Goal: Information Seeking & Learning: Learn about a topic

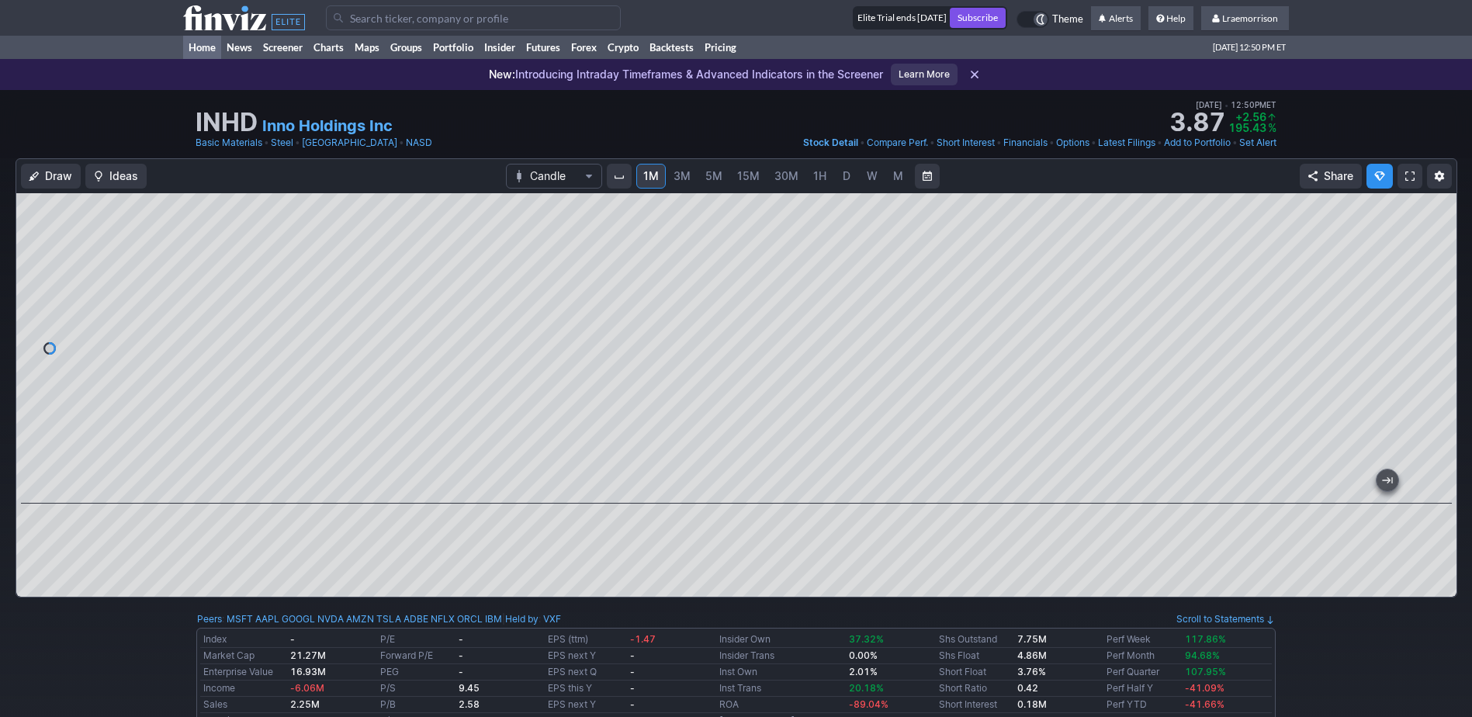
click at [207, 49] on link "Home" at bounding box center [202, 47] width 38 height 23
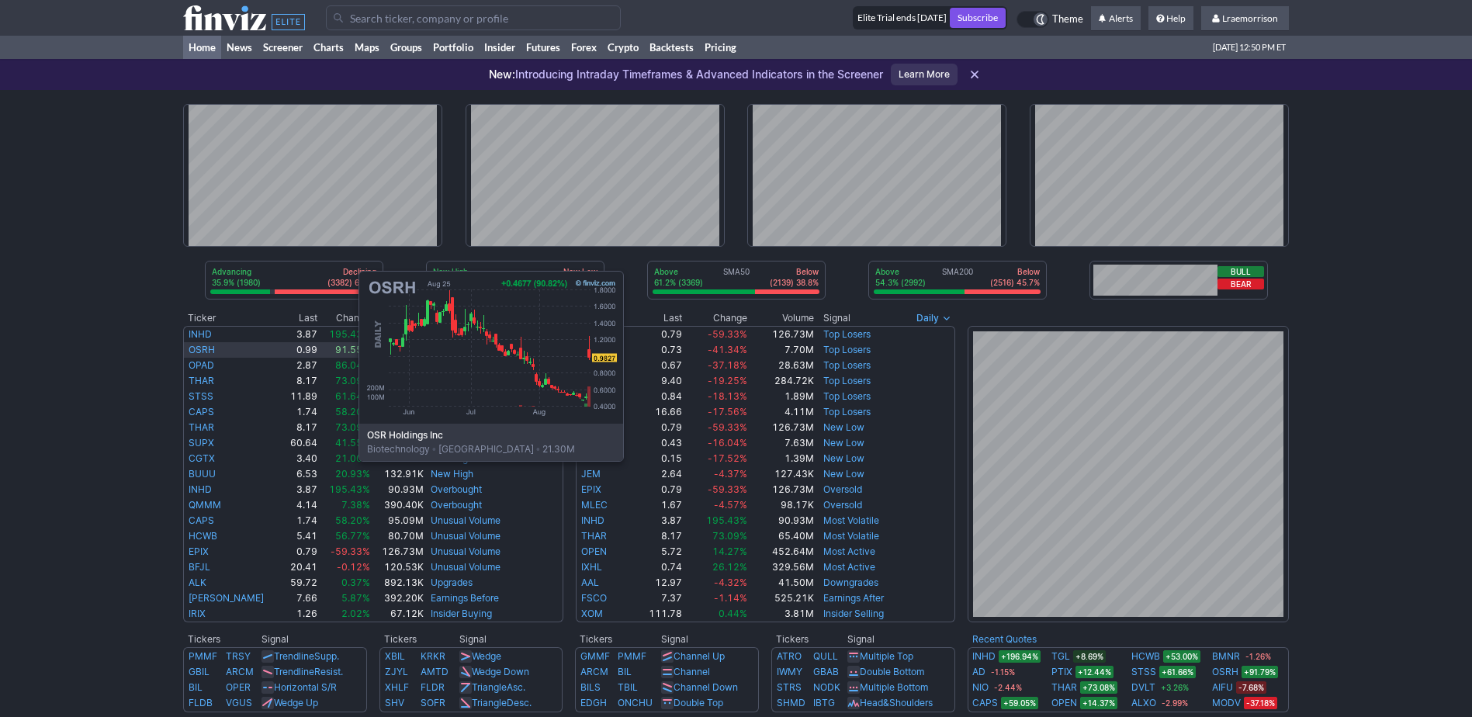
click at [203, 344] on link "OSRH" at bounding box center [202, 350] width 26 height 12
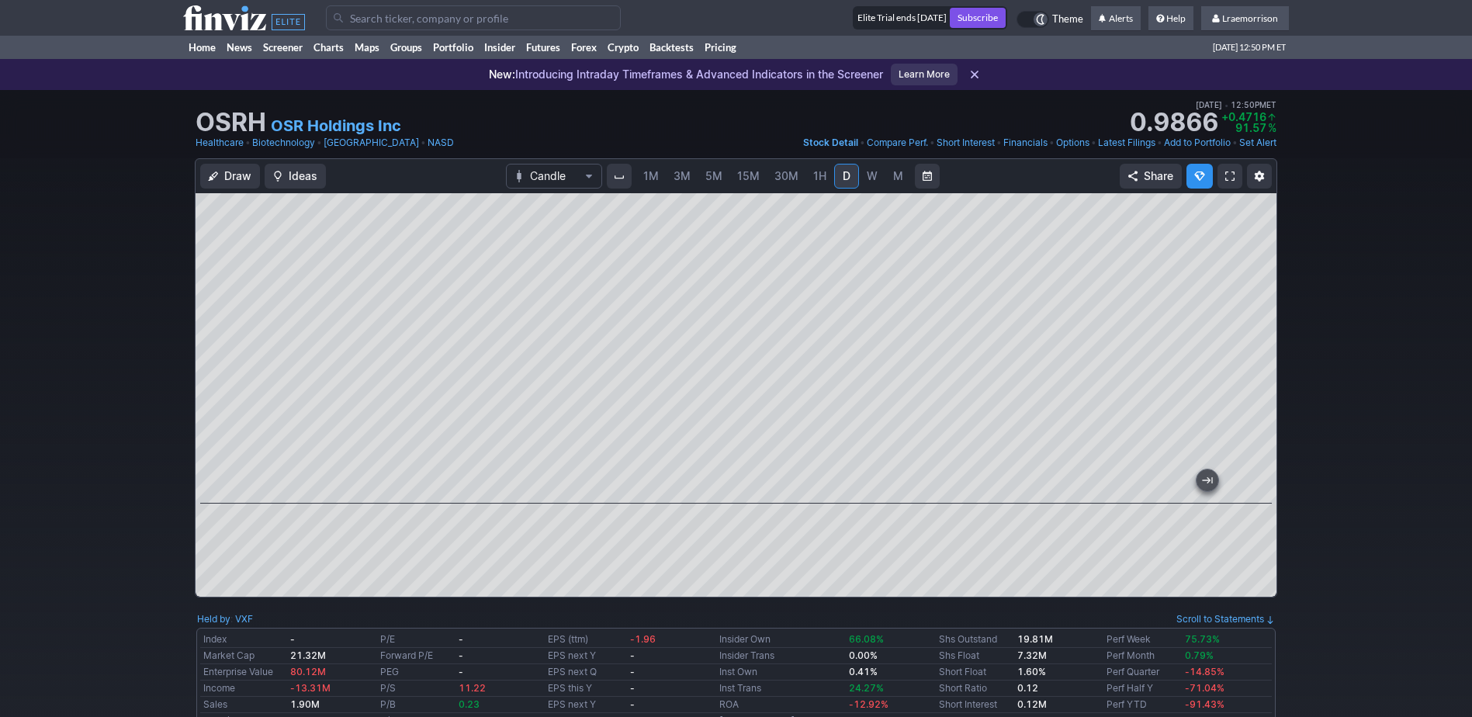
drag, startPoint x: 686, startPoint y: 134, endPoint x: 685, endPoint y: 159, distance: 24.8
drag, startPoint x: 685, startPoint y: 159, endPoint x: 645, endPoint y: 180, distance: 45.5
click at [645, 180] on span "1M" at bounding box center [651, 175] width 16 height 13
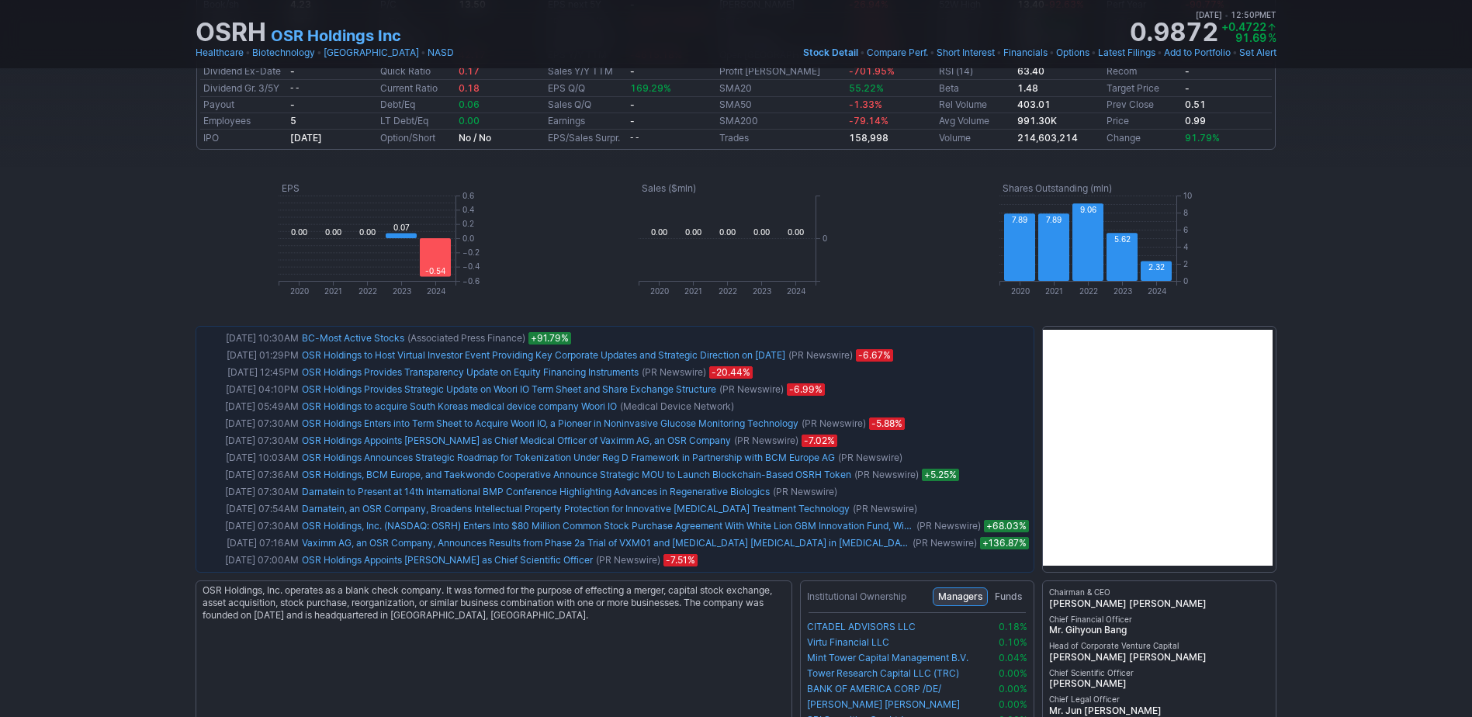
scroll to position [698, 0]
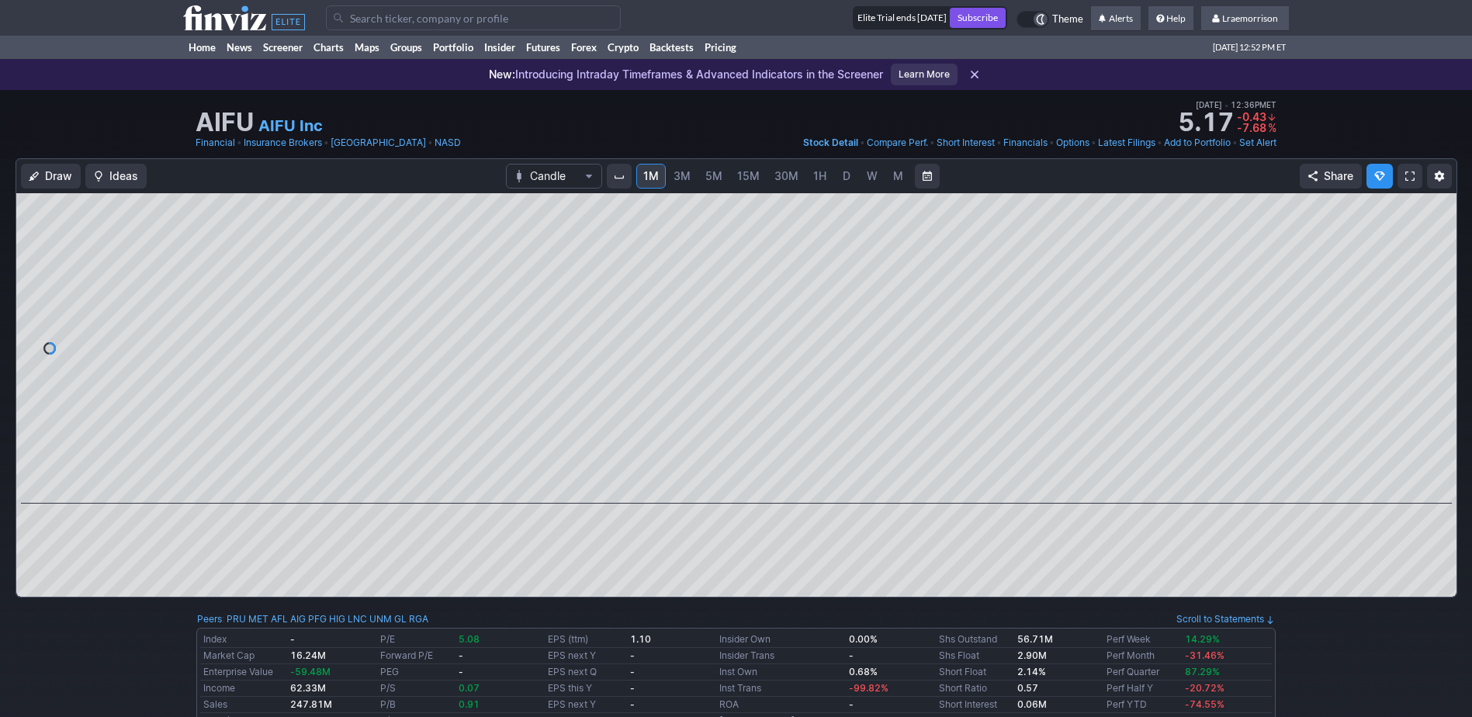
click at [360, 19] on input "Search" at bounding box center [473, 17] width 295 height 25
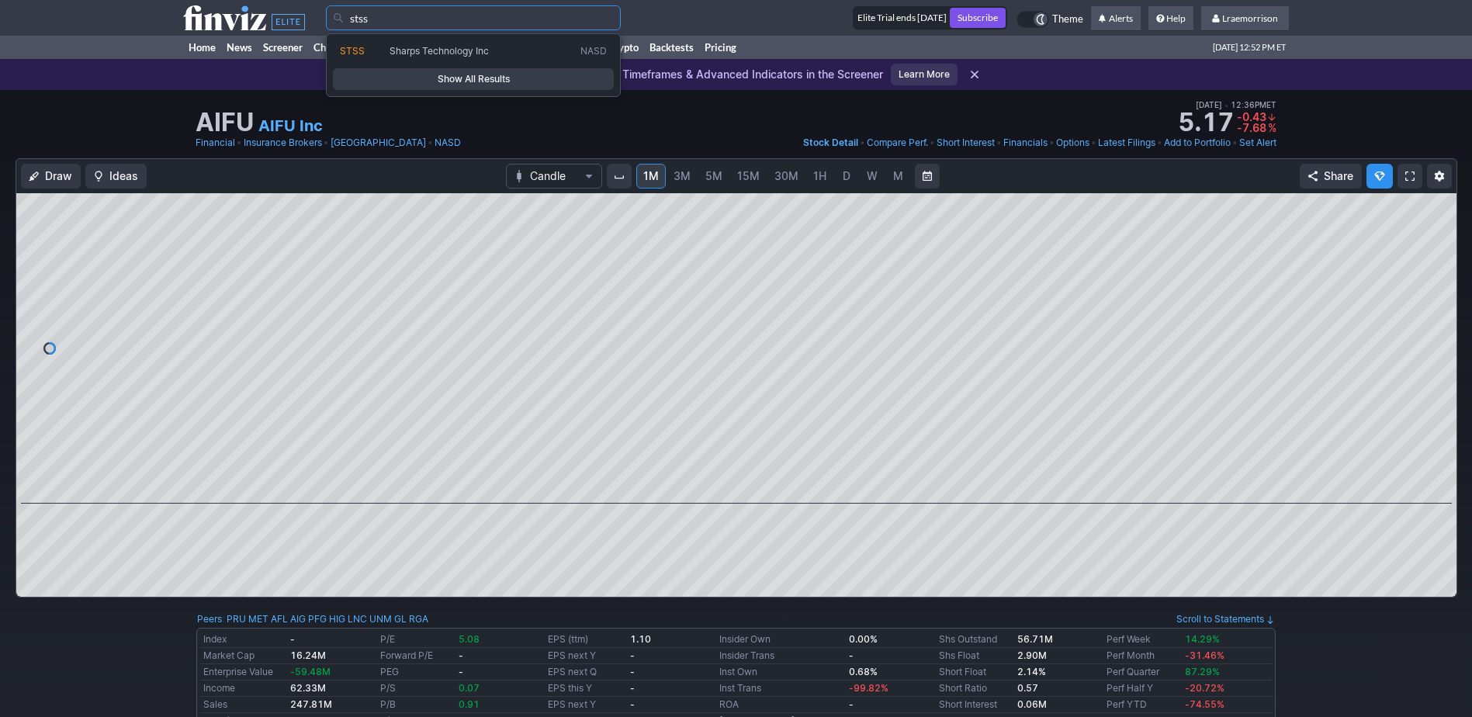
type input "stss"
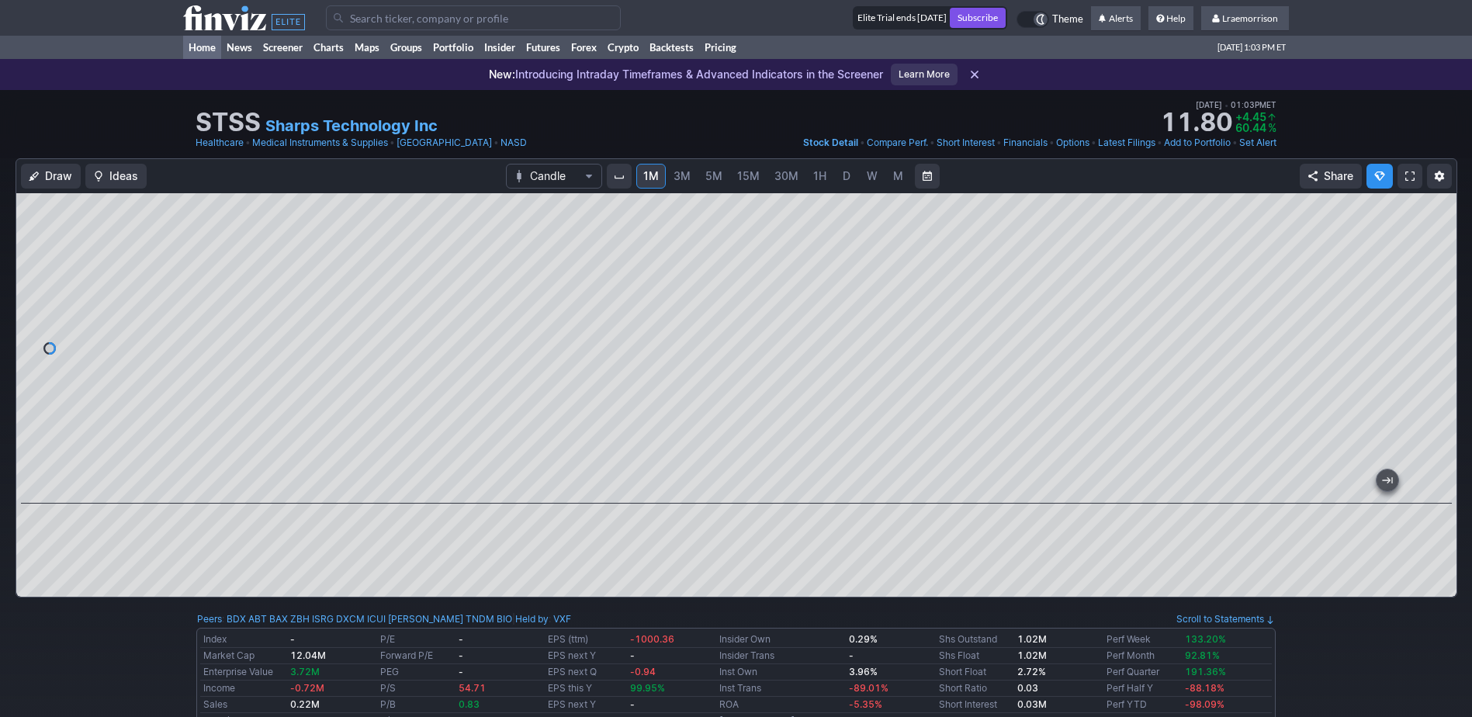
click at [199, 50] on link "Home" at bounding box center [202, 47] width 38 height 23
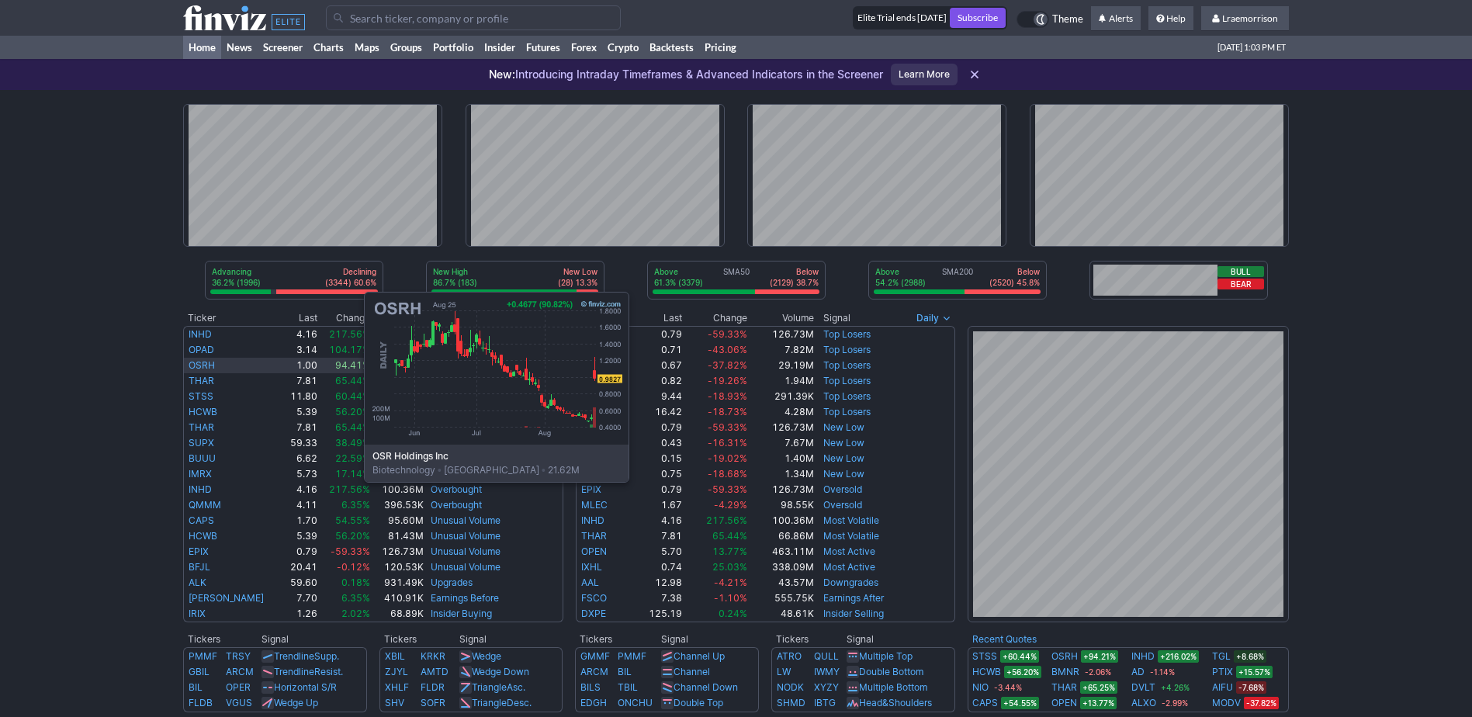
click at [209, 365] on link "OSRH" at bounding box center [202, 365] width 26 height 12
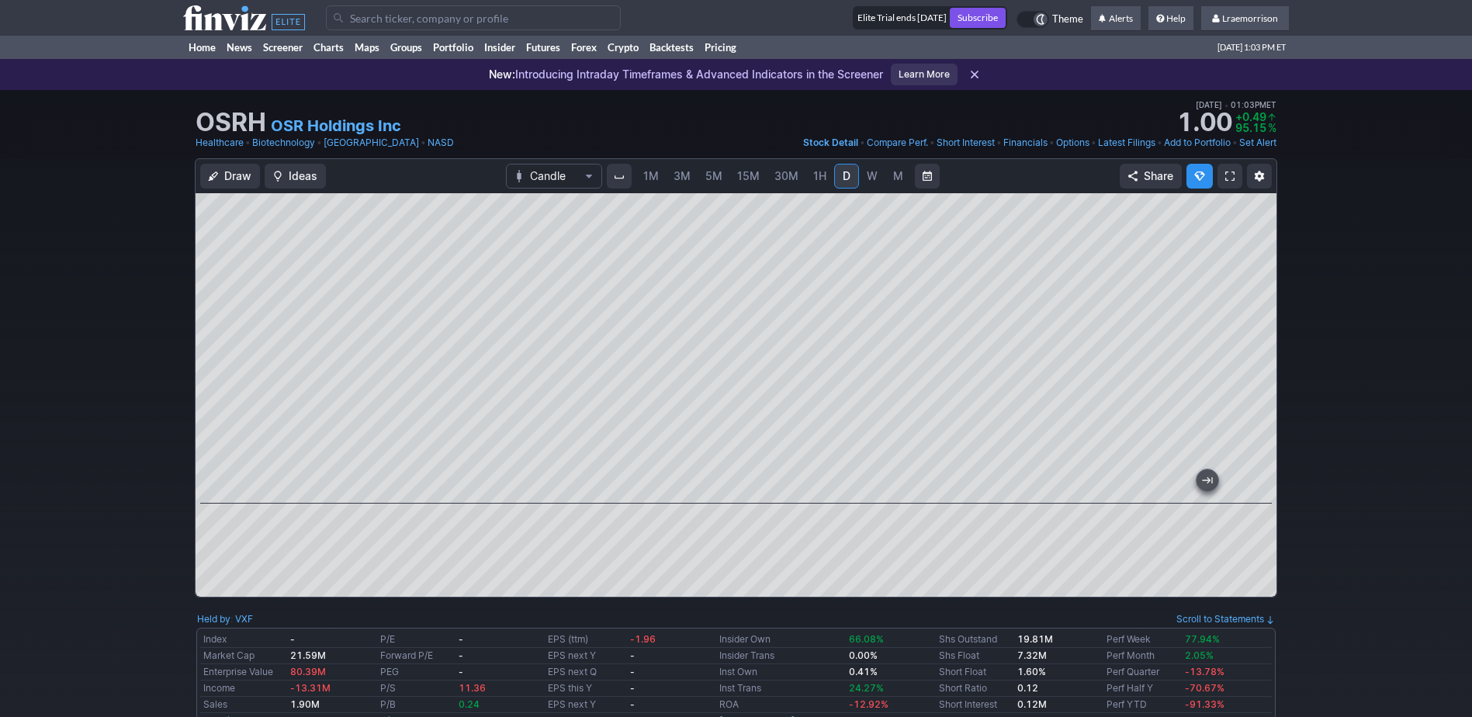
click at [668, 504] on div at bounding box center [736, 394] width 1081 height 403
click at [652, 177] on span "1M" at bounding box center [651, 175] width 16 height 13
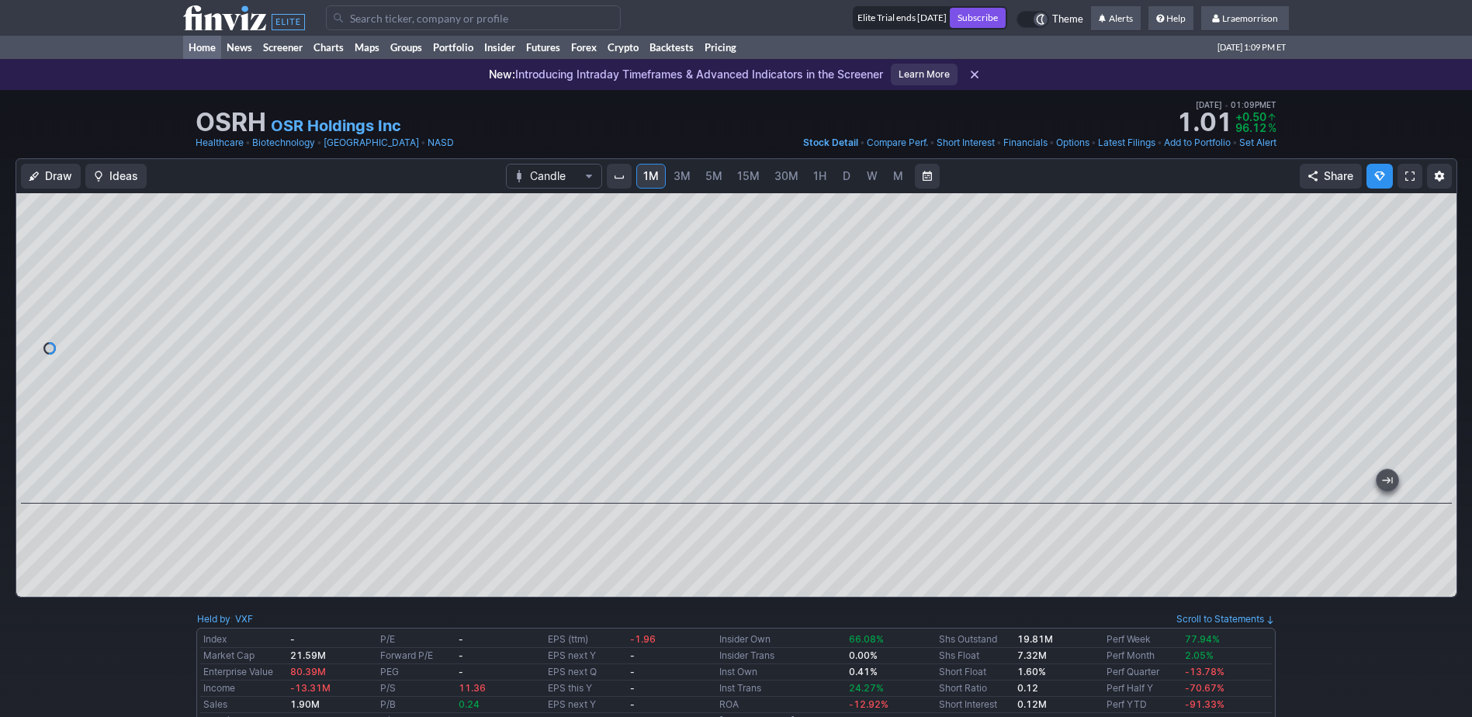
click at [197, 50] on link "Home" at bounding box center [202, 47] width 38 height 23
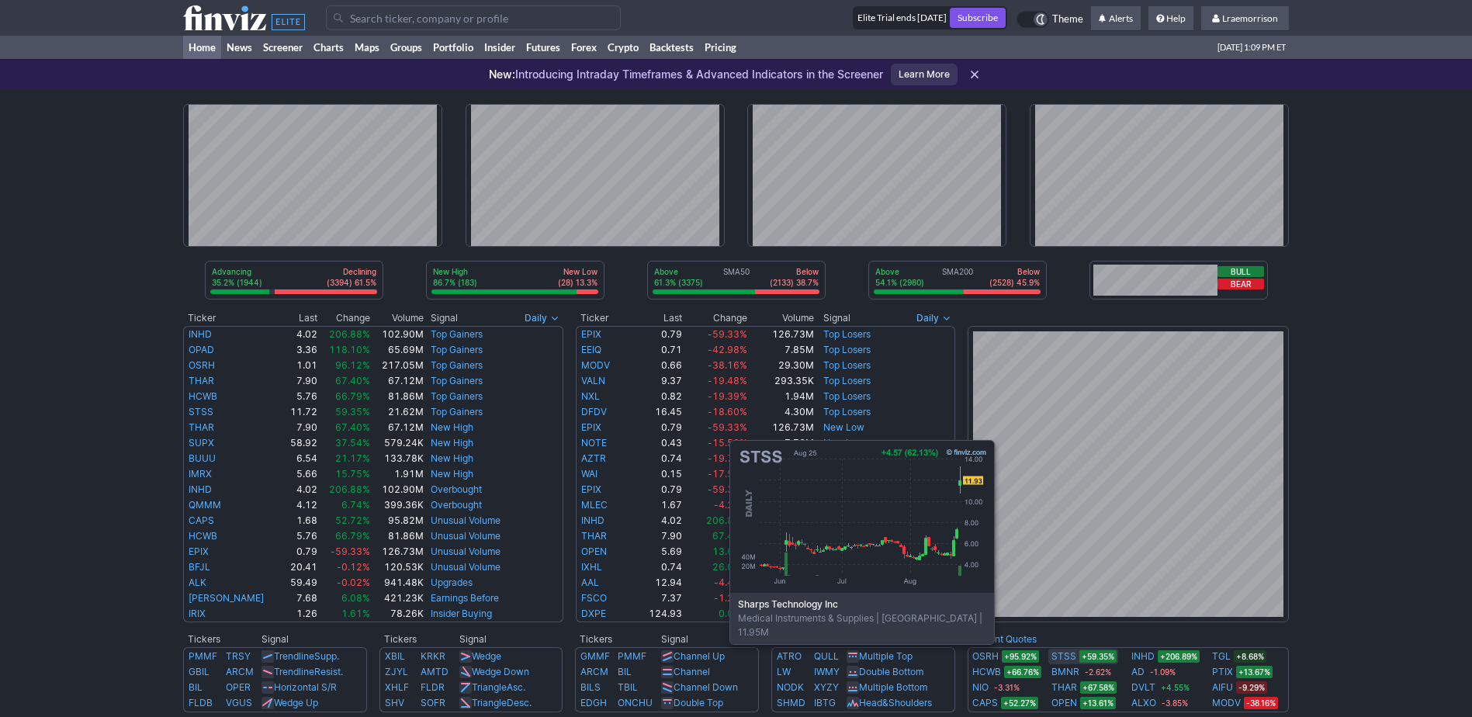
click at [1062, 653] on link "STSS" at bounding box center [1063, 657] width 25 height 16
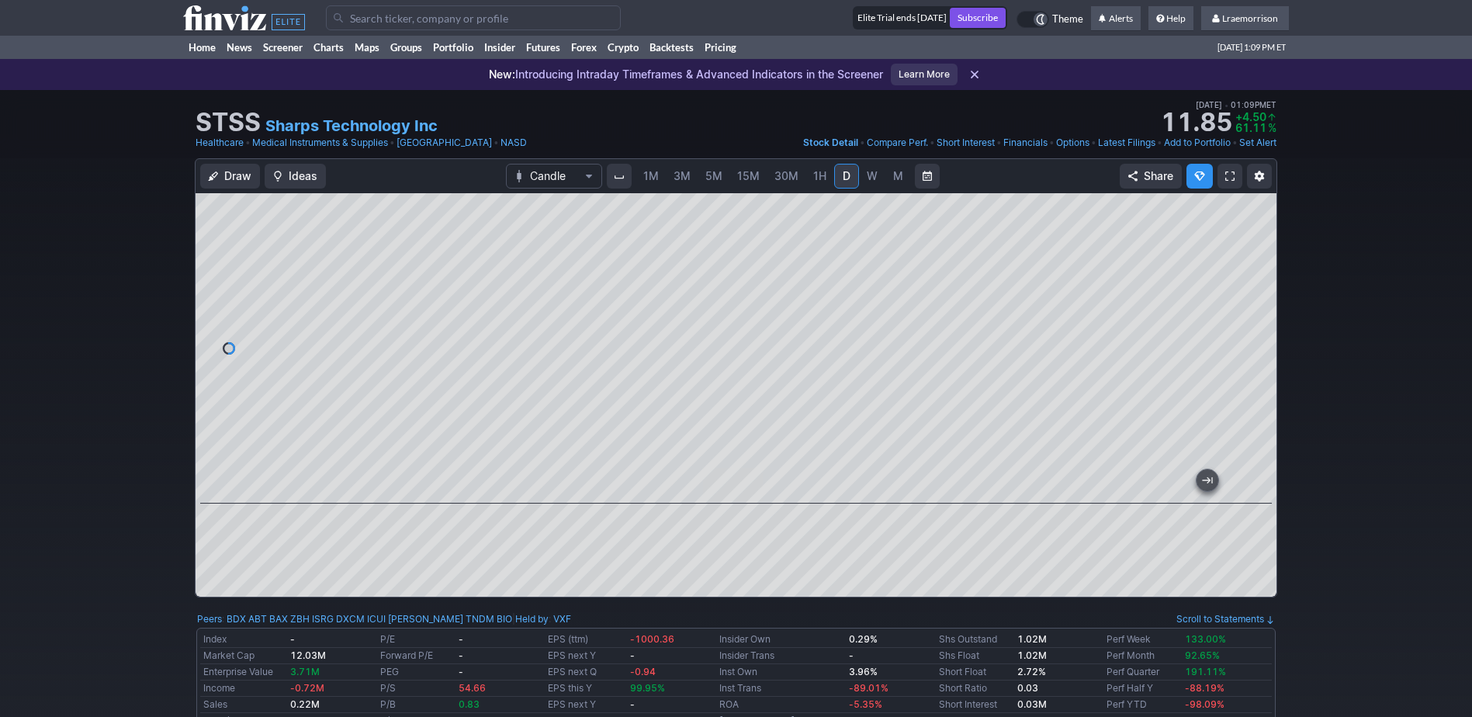
click at [748, 579] on div at bounding box center [736, 394] width 1081 height 403
click at [653, 183] on span "1M" at bounding box center [651, 176] width 16 height 16
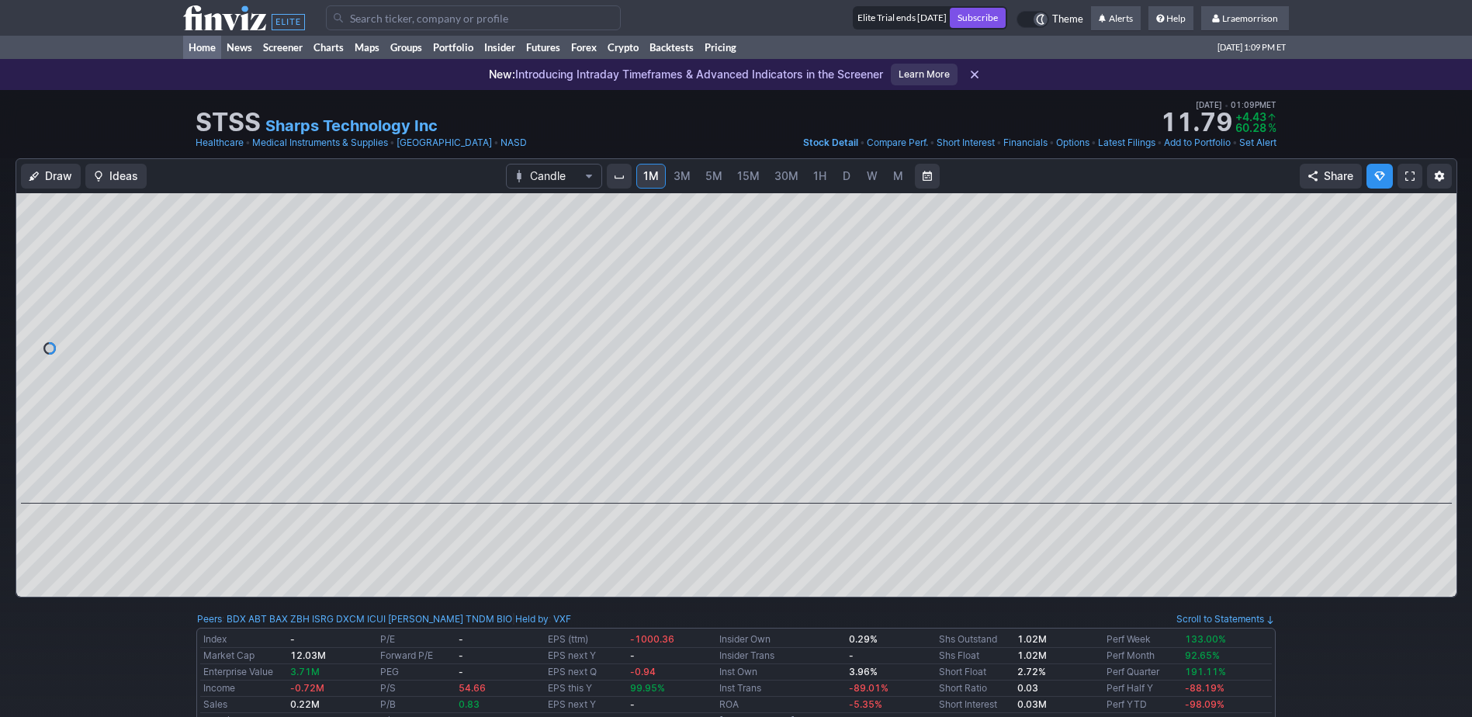
click at [201, 47] on link "Home" at bounding box center [202, 47] width 38 height 23
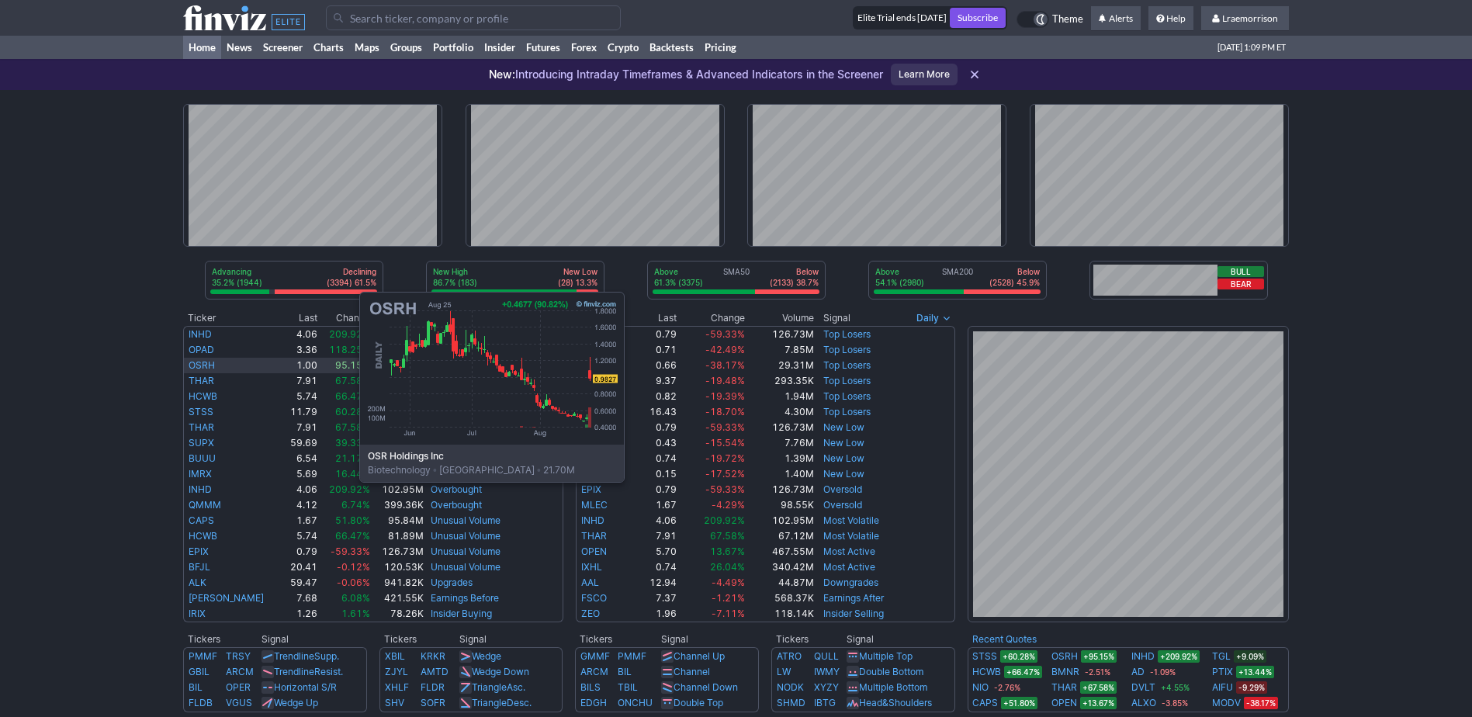
click at [204, 365] on link "OSRH" at bounding box center [202, 365] width 26 height 12
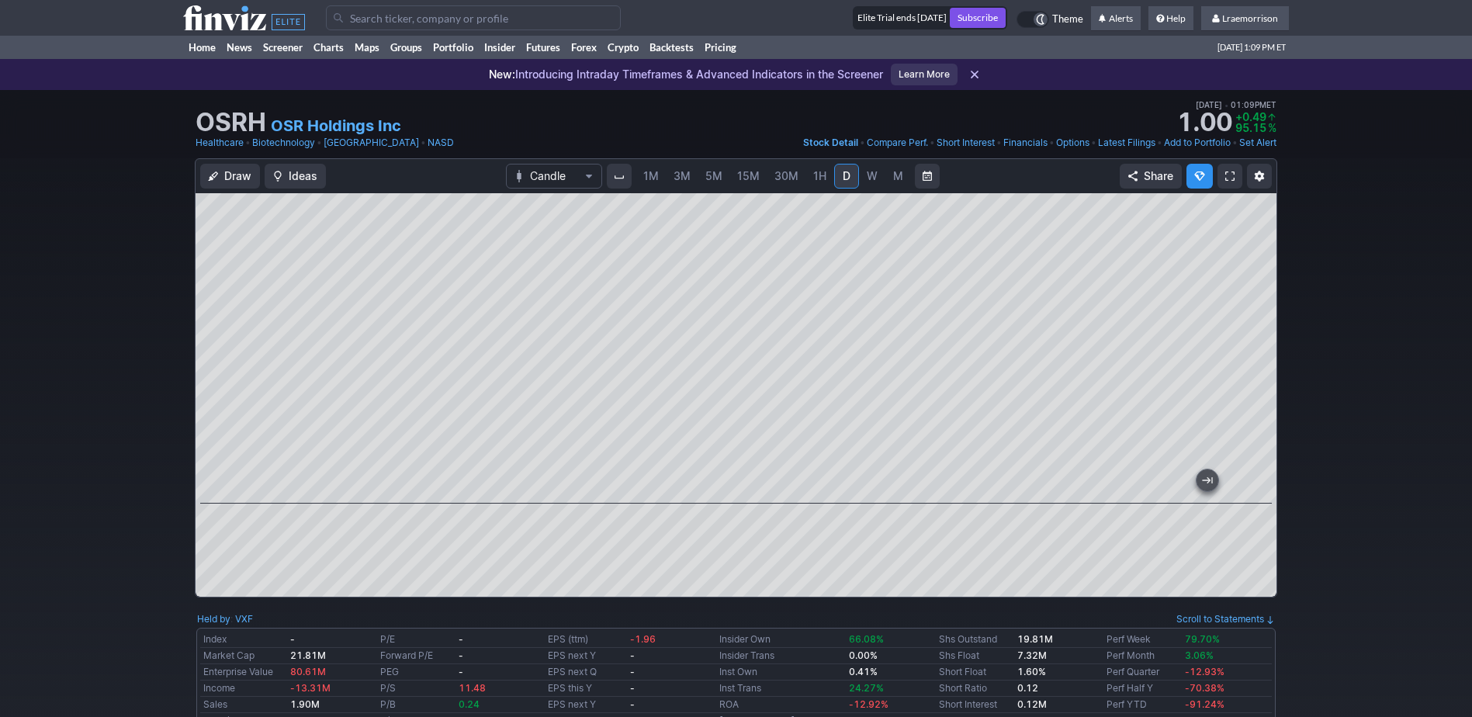
click at [829, 507] on div at bounding box center [736, 394] width 1081 height 403
click at [647, 180] on span "1M" at bounding box center [651, 175] width 16 height 13
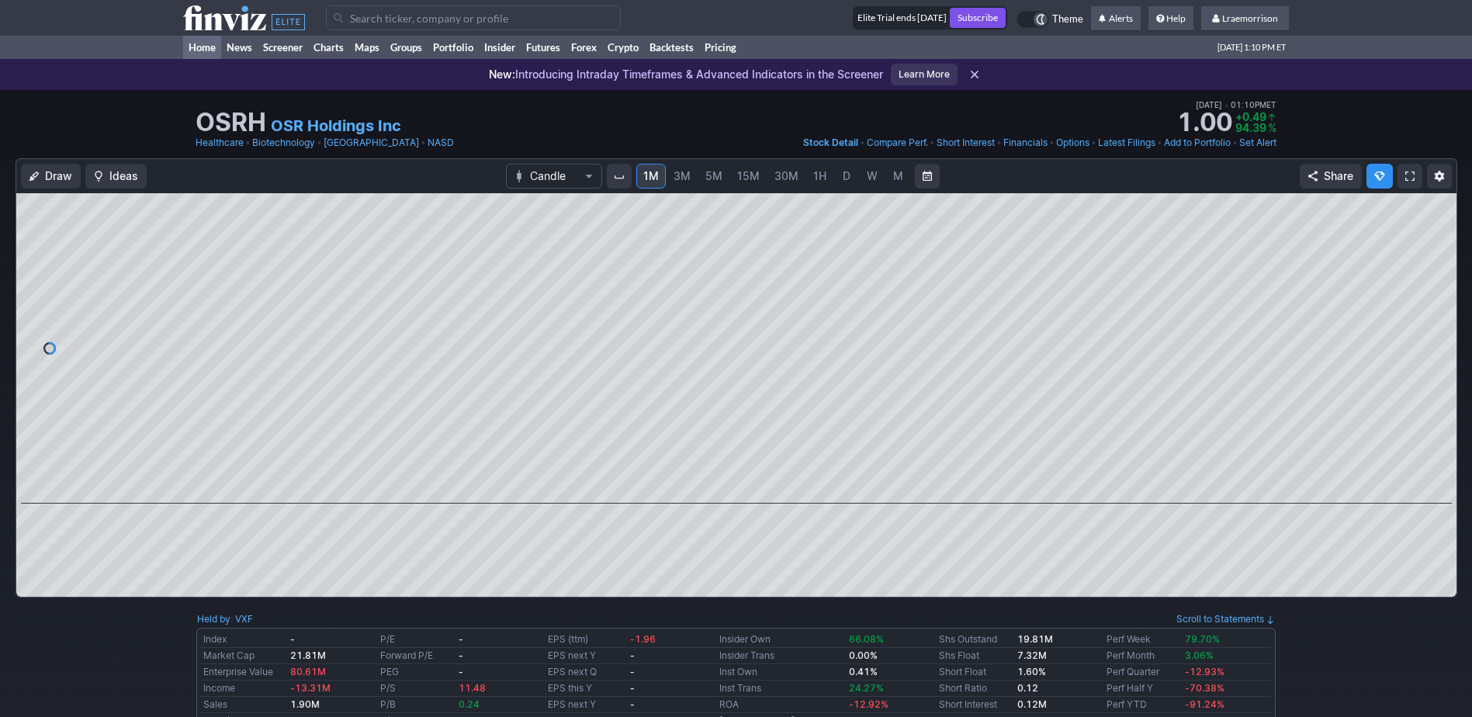
click at [196, 49] on link "Home" at bounding box center [202, 47] width 38 height 23
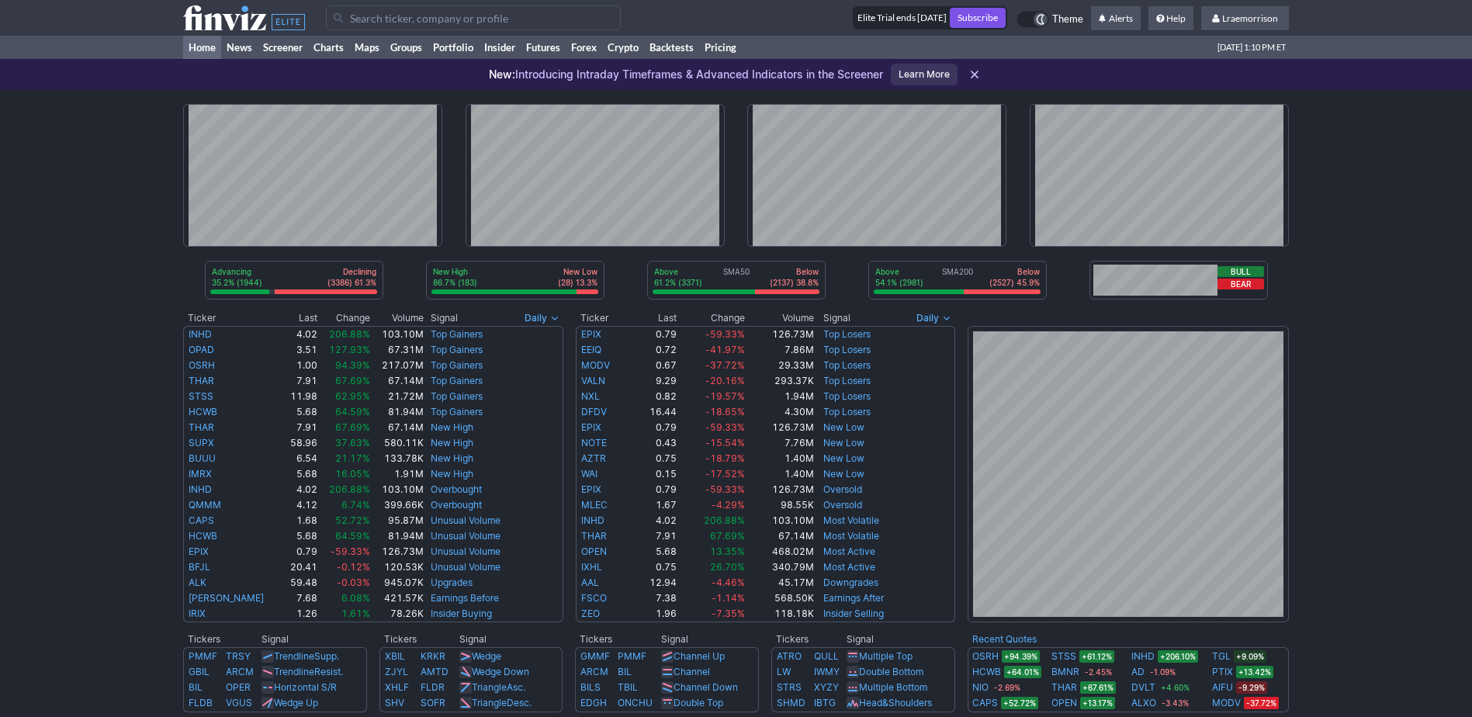
click at [400, 19] on input "Search" at bounding box center [473, 17] width 295 height 25
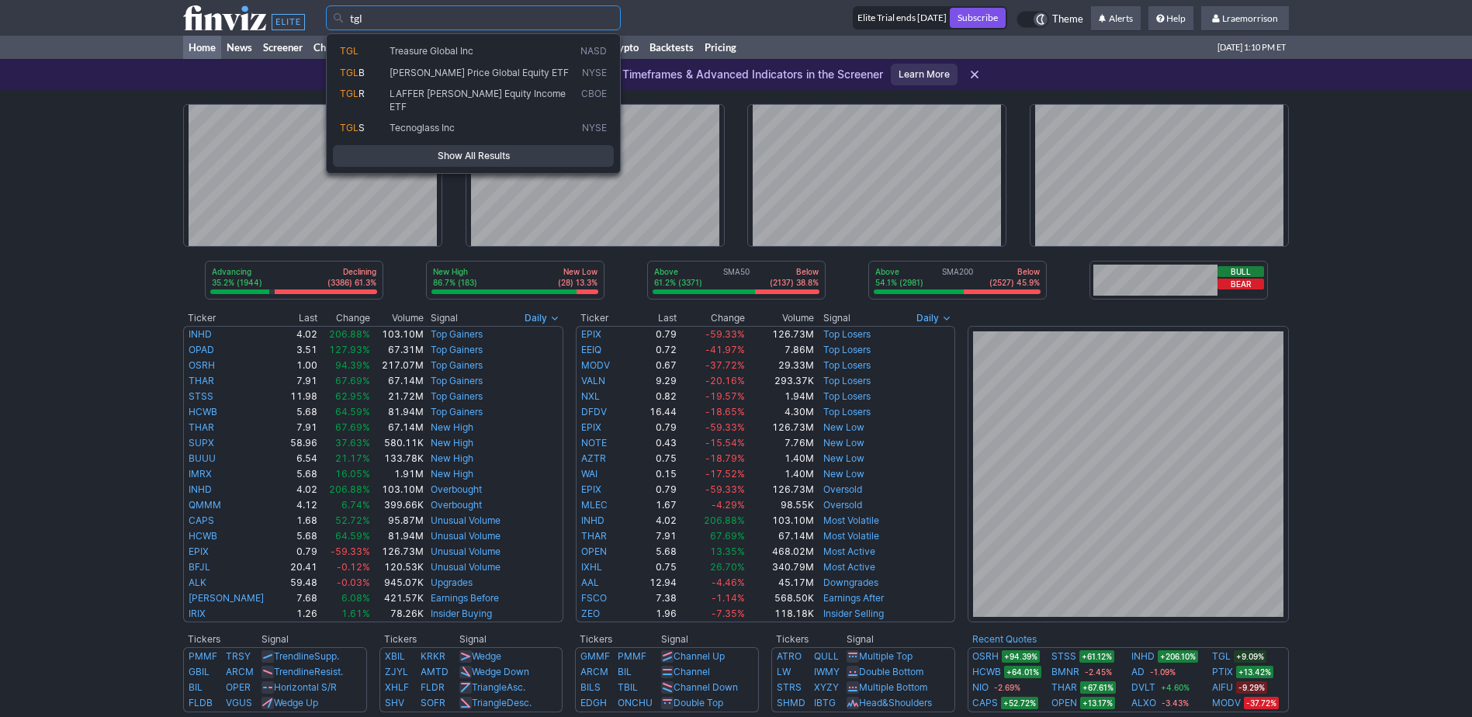
type input "tgl"
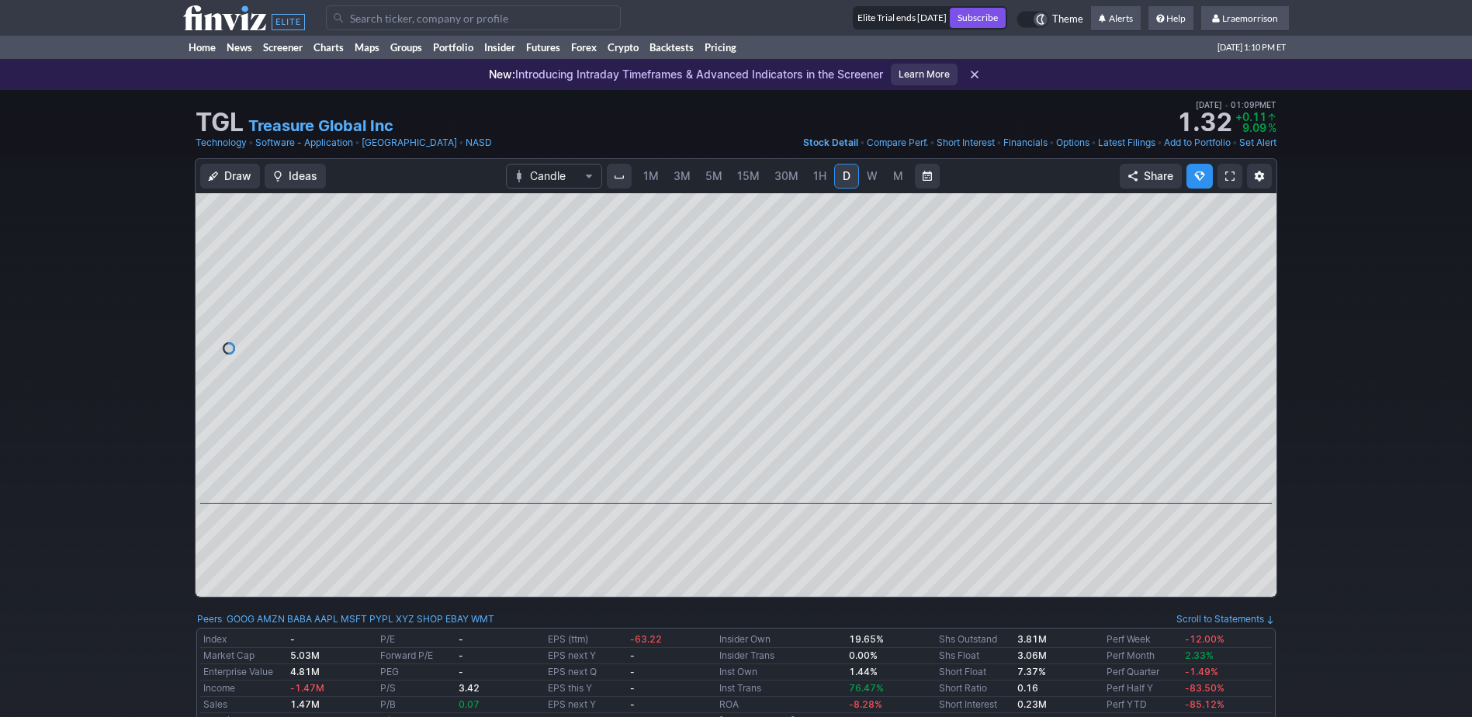
click at [656, 170] on span "1M" at bounding box center [651, 175] width 16 height 13
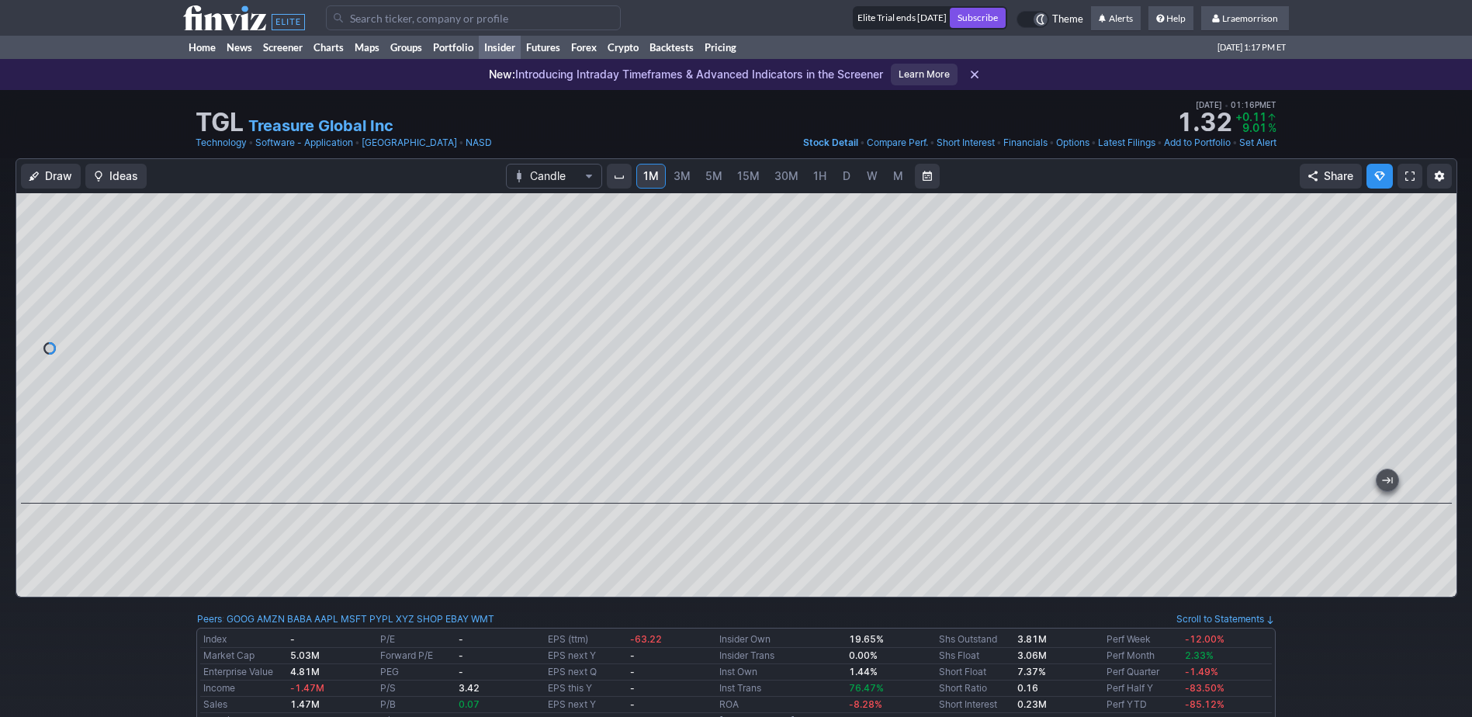
click at [504, 44] on link "Insider" at bounding box center [500, 47] width 42 height 23
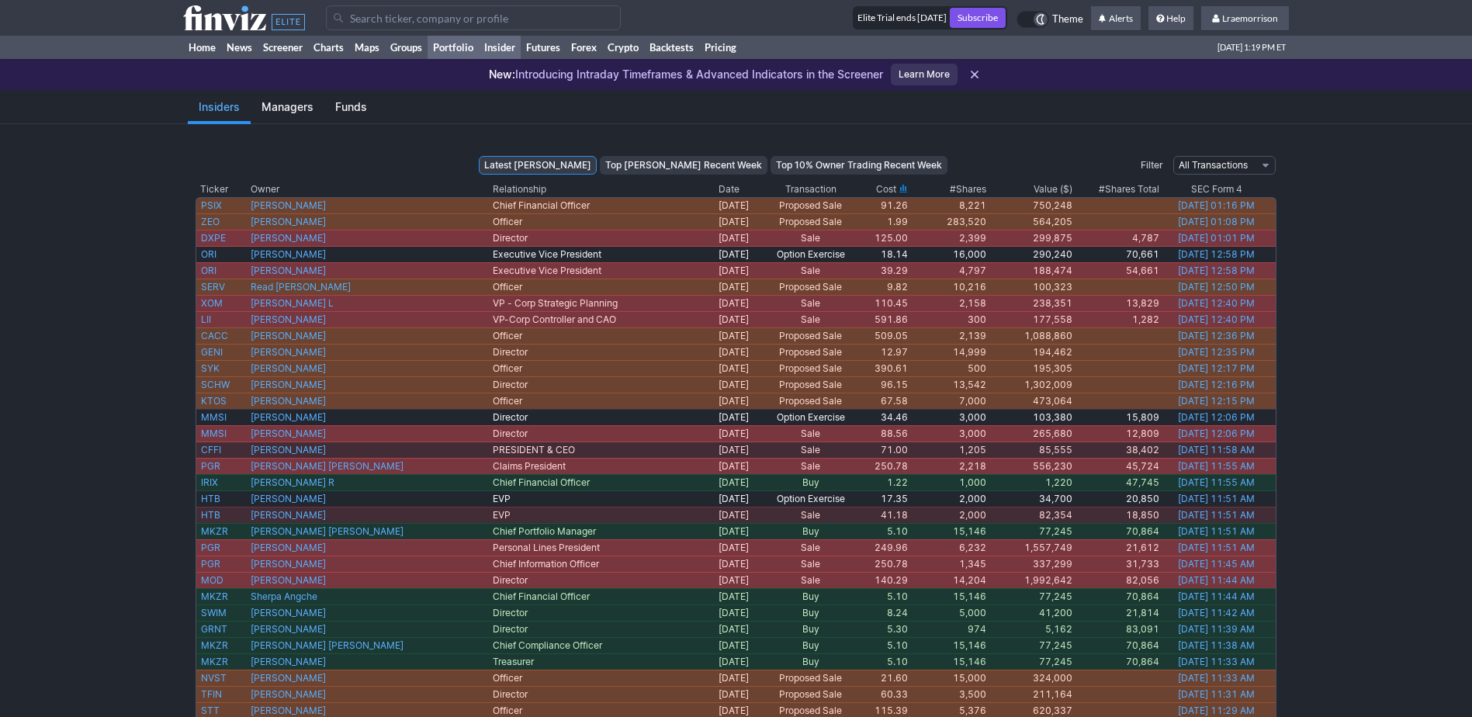
click at [443, 50] on link "Portfolio" at bounding box center [453, 47] width 51 height 23
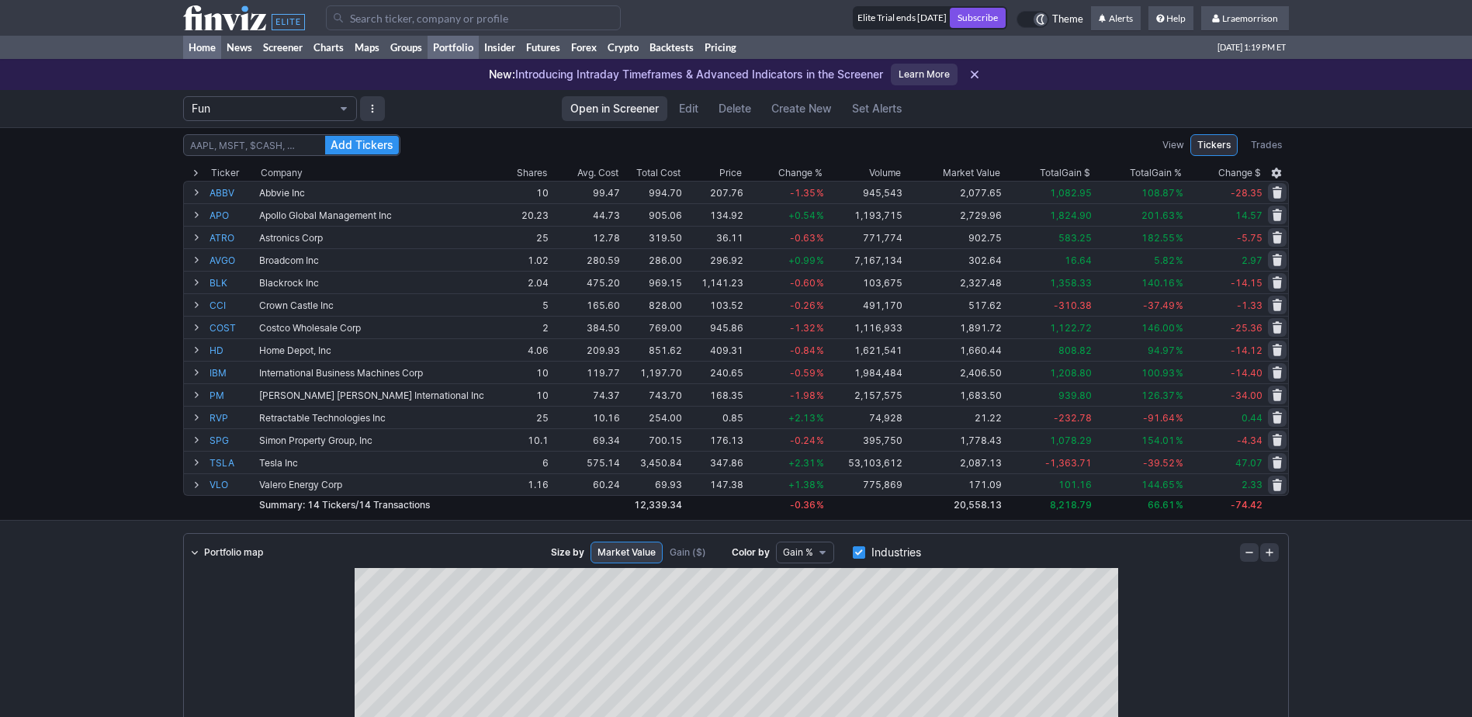
click at [198, 52] on link "Home" at bounding box center [202, 47] width 38 height 23
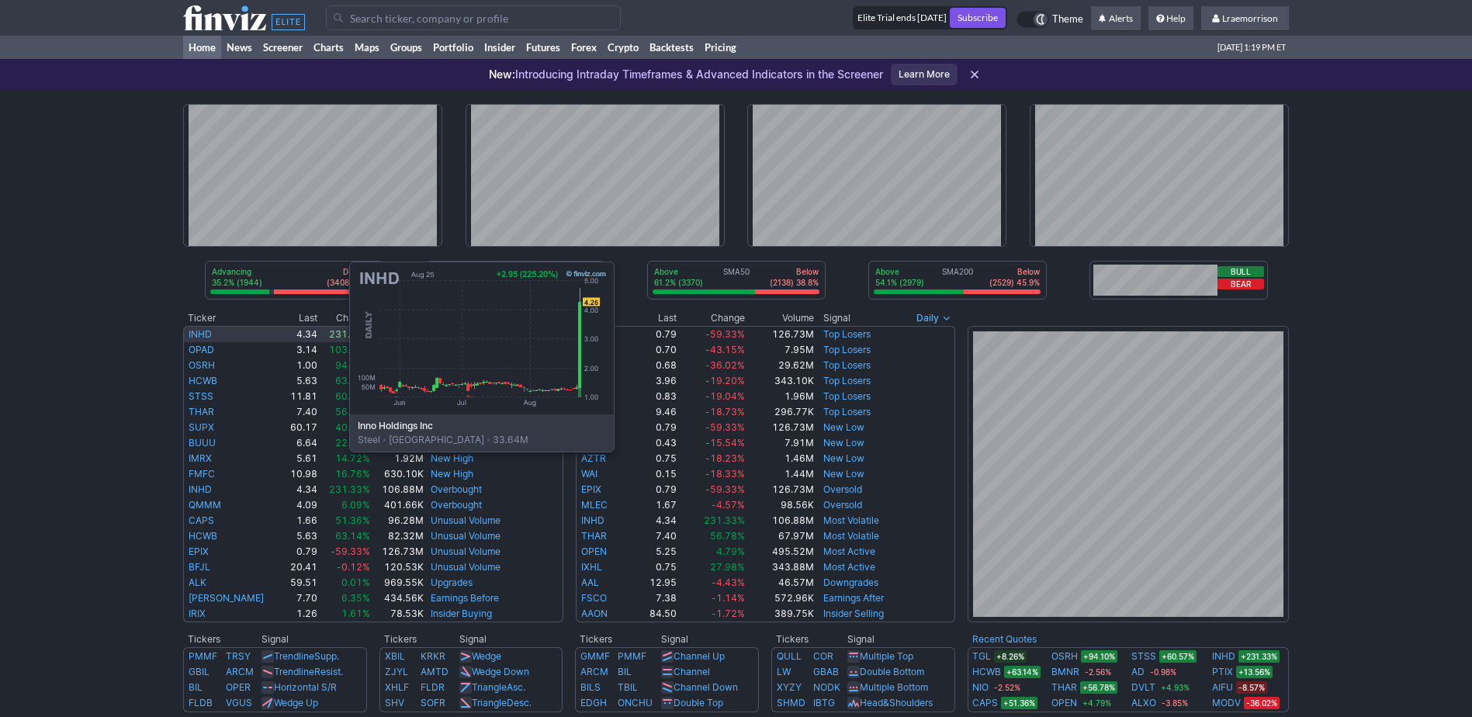
click at [194, 335] on link "INHD" at bounding box center [200, 334] width 23 height 12
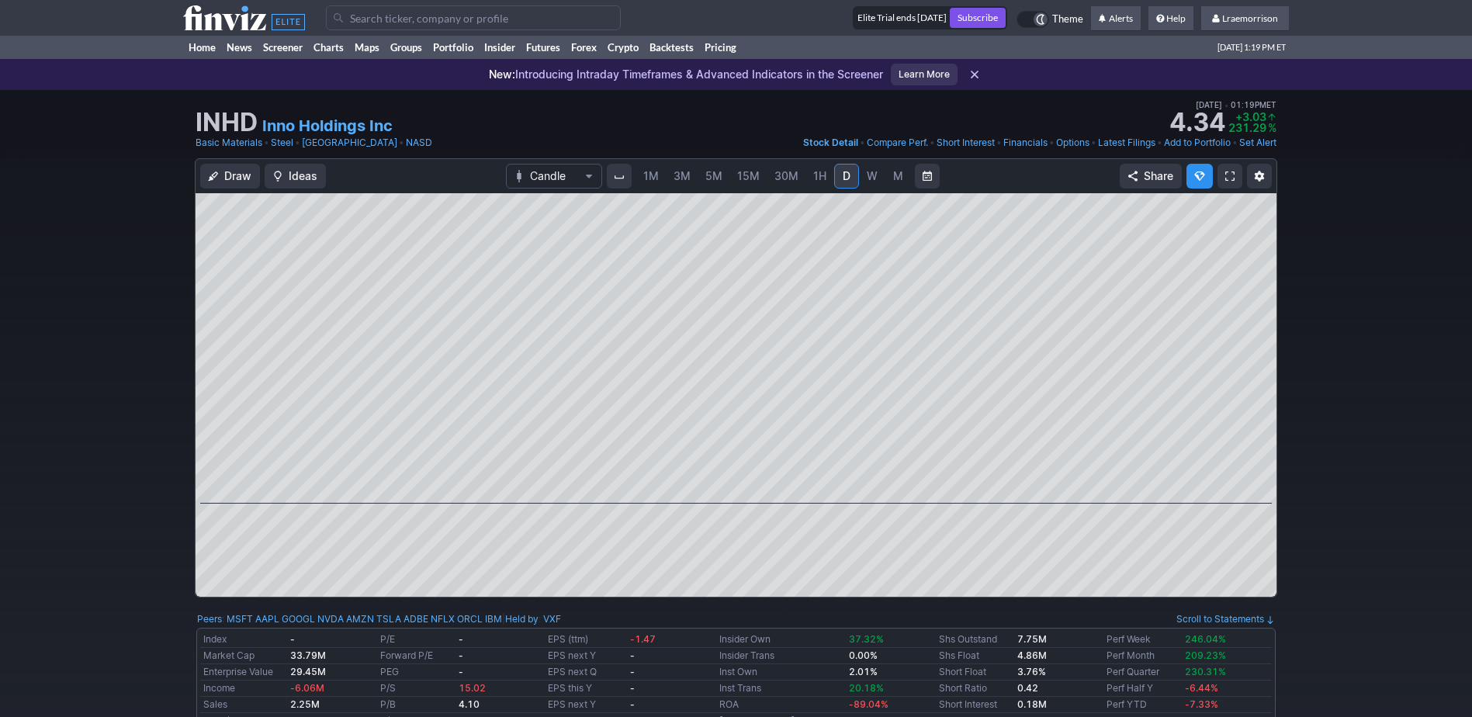
click at [651, 175] on span "1M" at bounding box center [651, 175] width 16 height 13
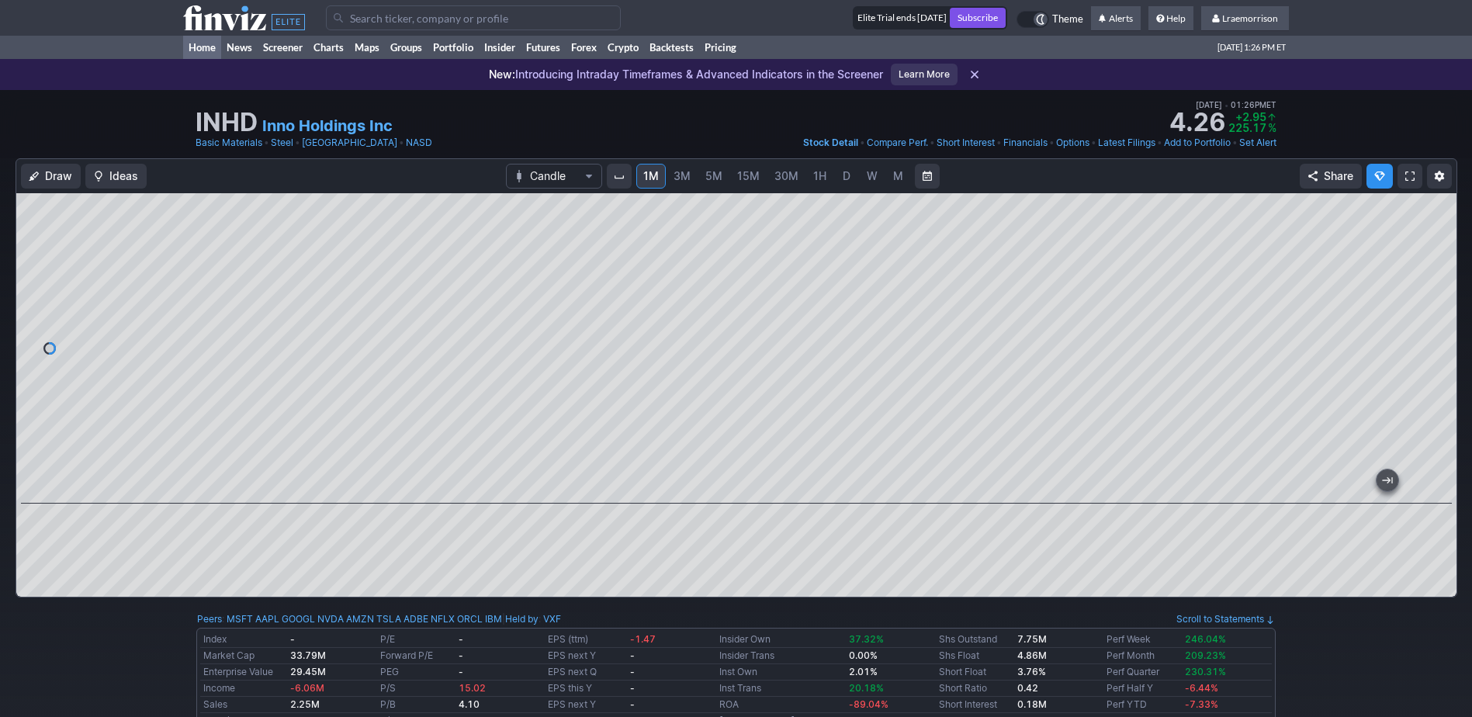
click at [206, 47] on link "Home" at bounding box center [202, 47] width 38 height 23
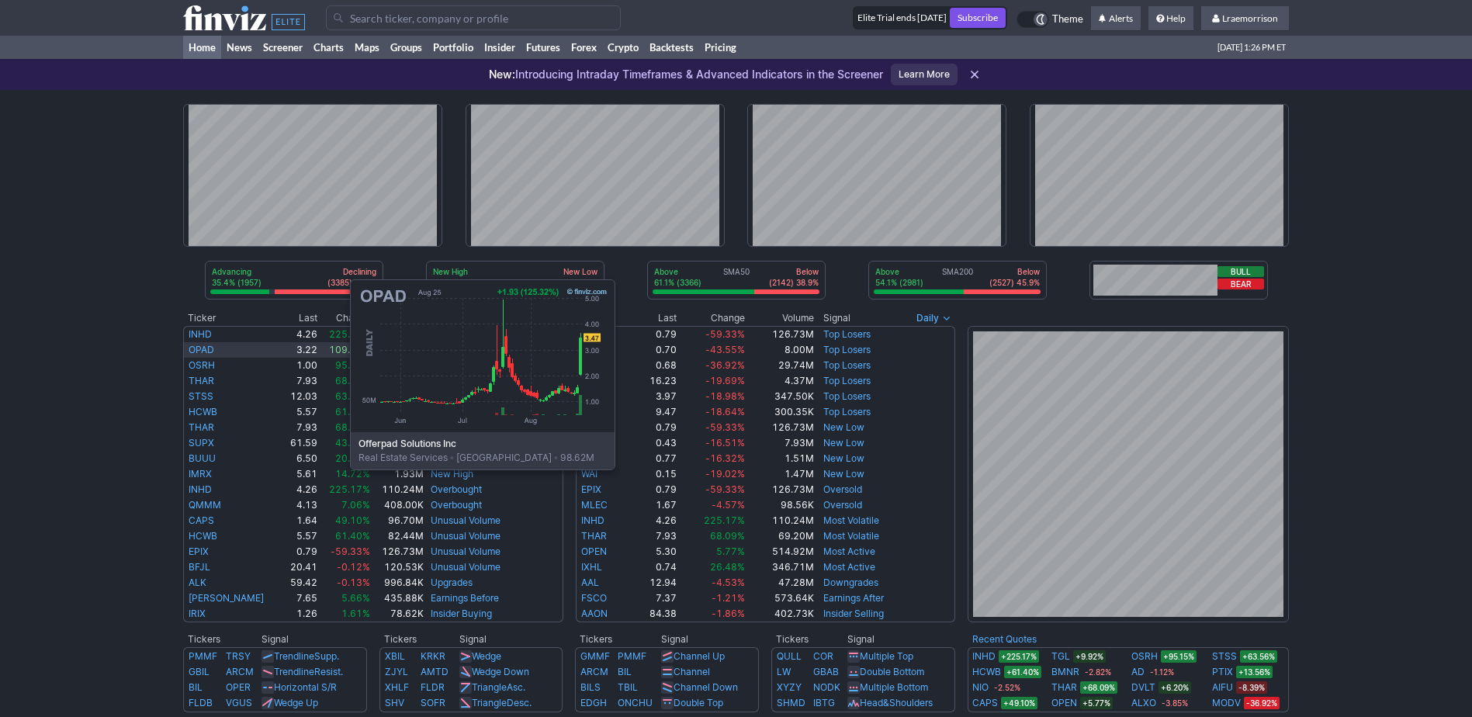
click at [195, 353] on link "OPAD" at bounding box center [202, 350] width 26 height 12
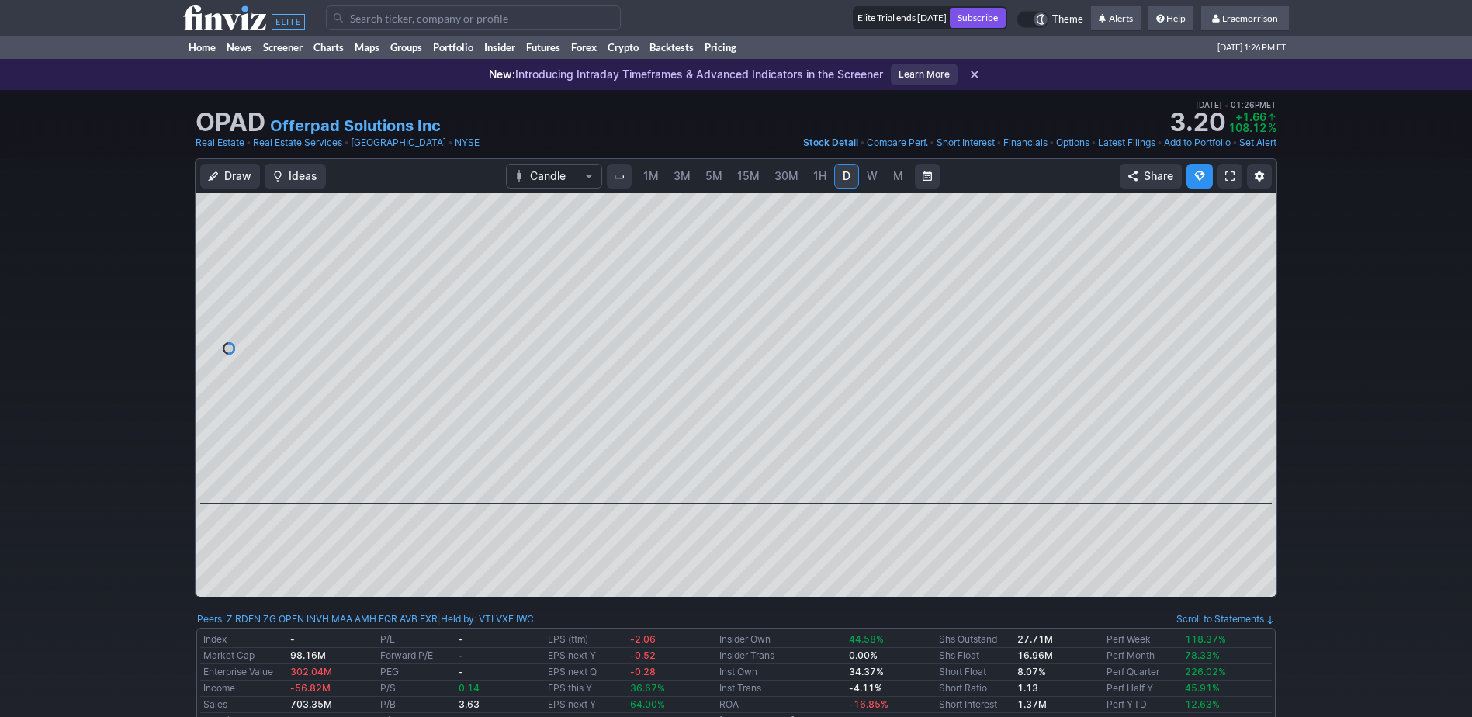
click at [651, 178] on span "1M" at bounding box center [651, 175] width 16 height 13
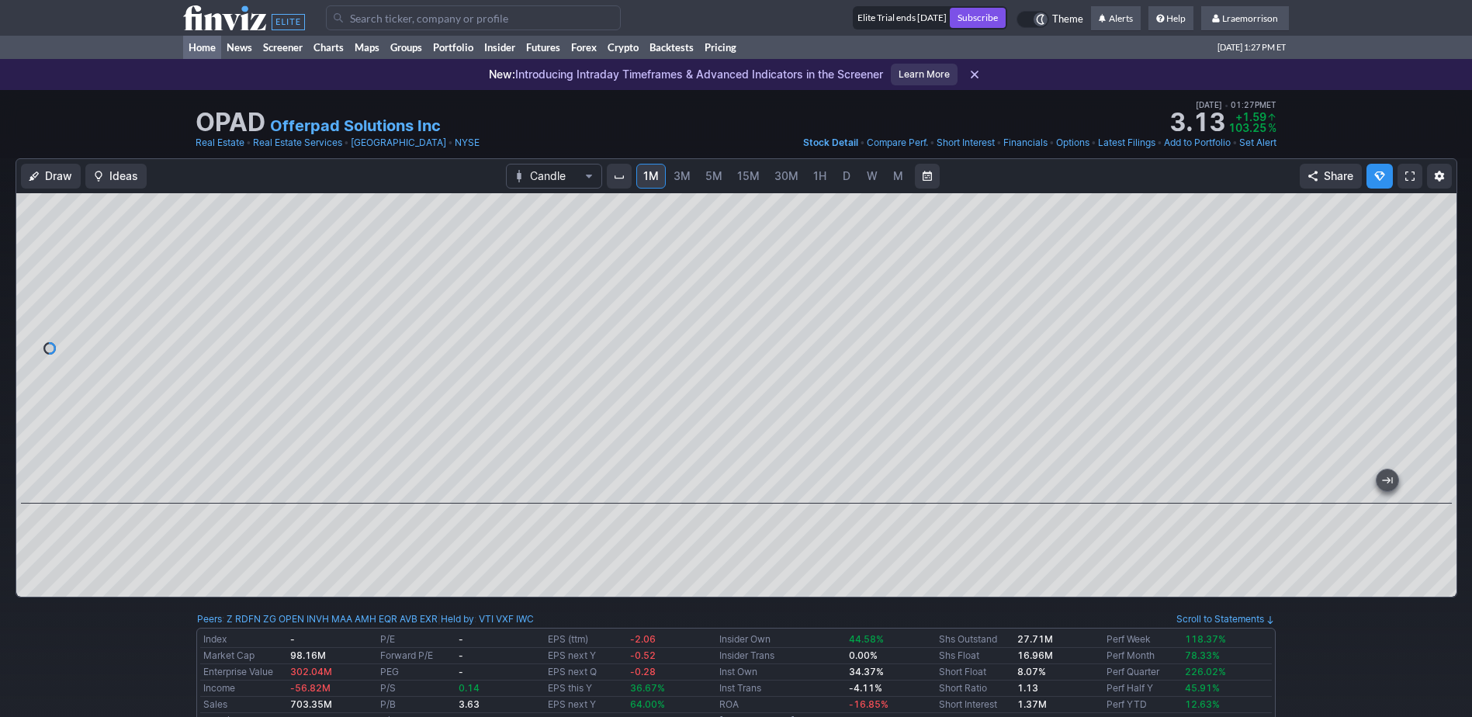
click at [196, 43] on link "Home" at bounding box center [202, 47] width 38 height 23
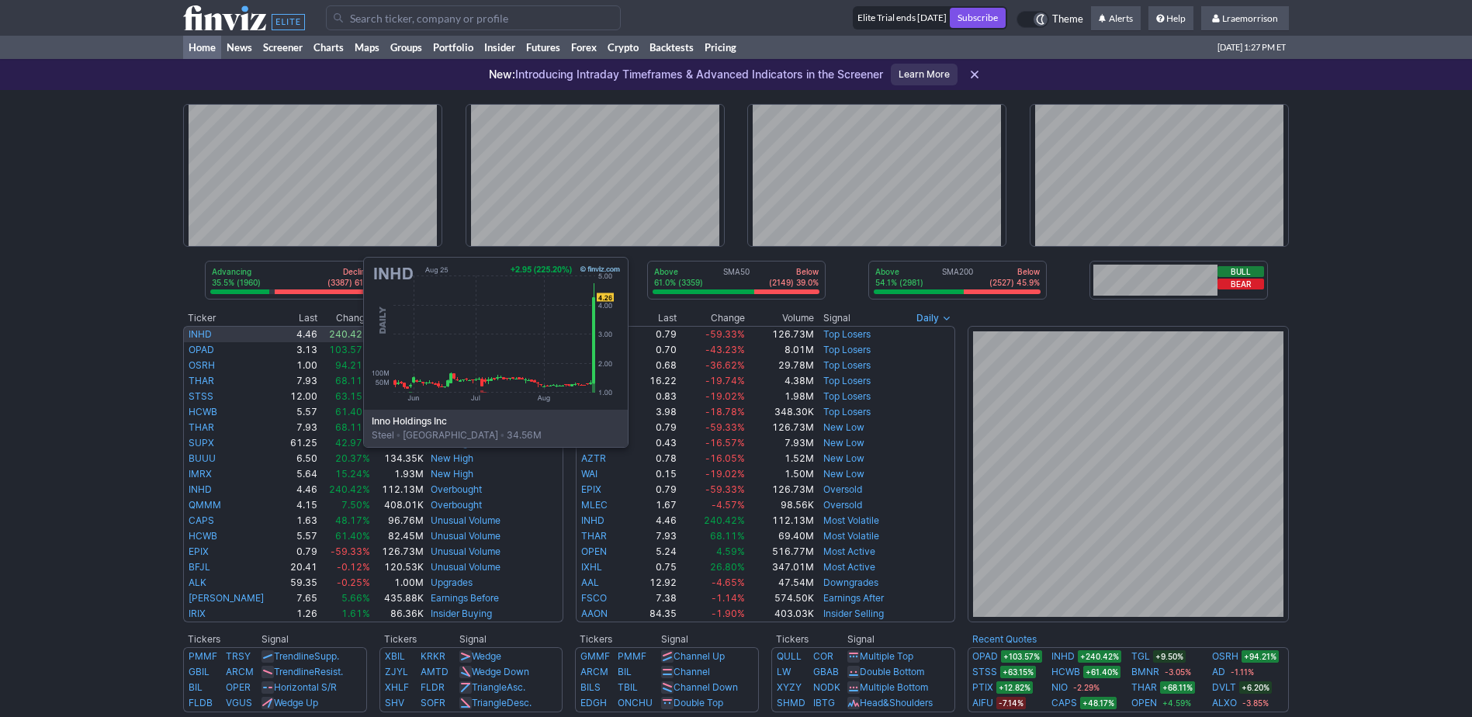
click at [207, 331] on link "INHD" at bounding box center [200, 334] width 23 height 12
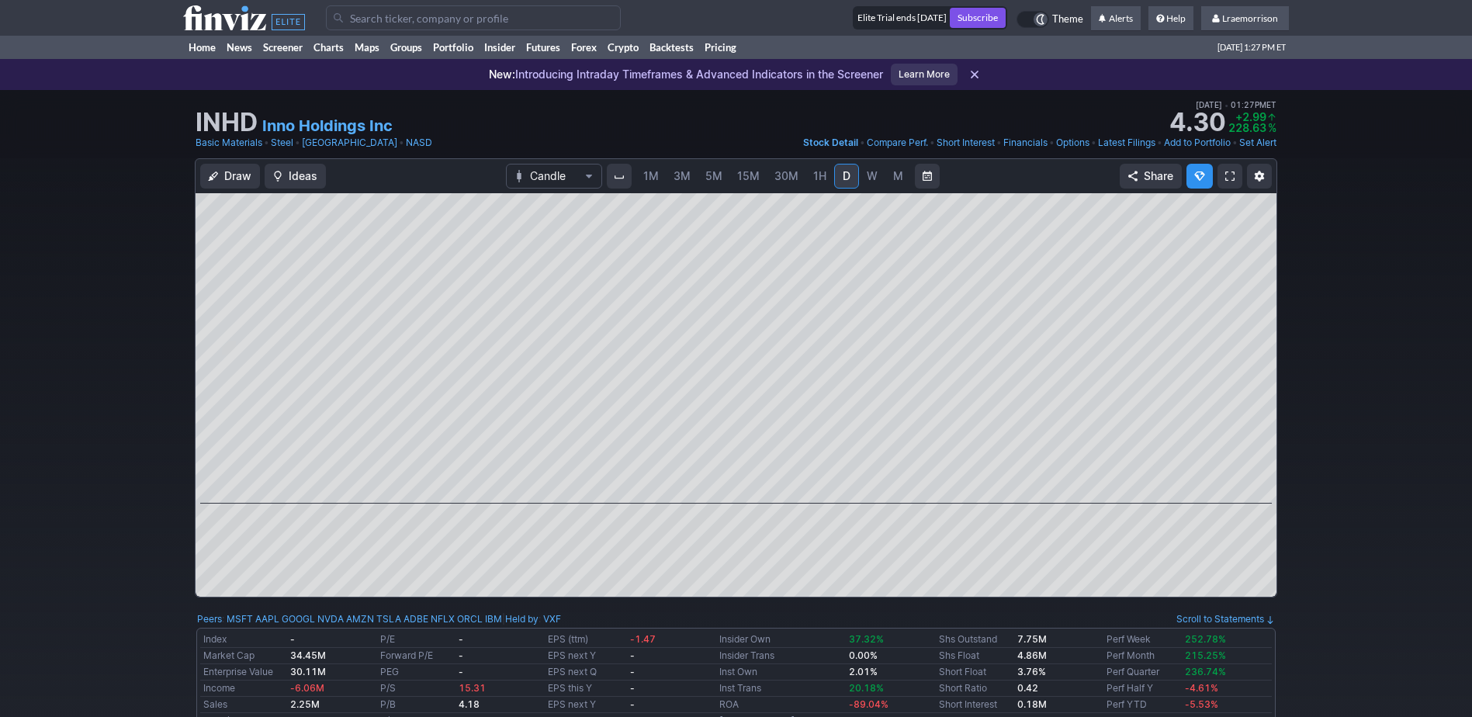
click at [650, 178] on span "1M" at bounding box center [651, 175] width 16 height 13
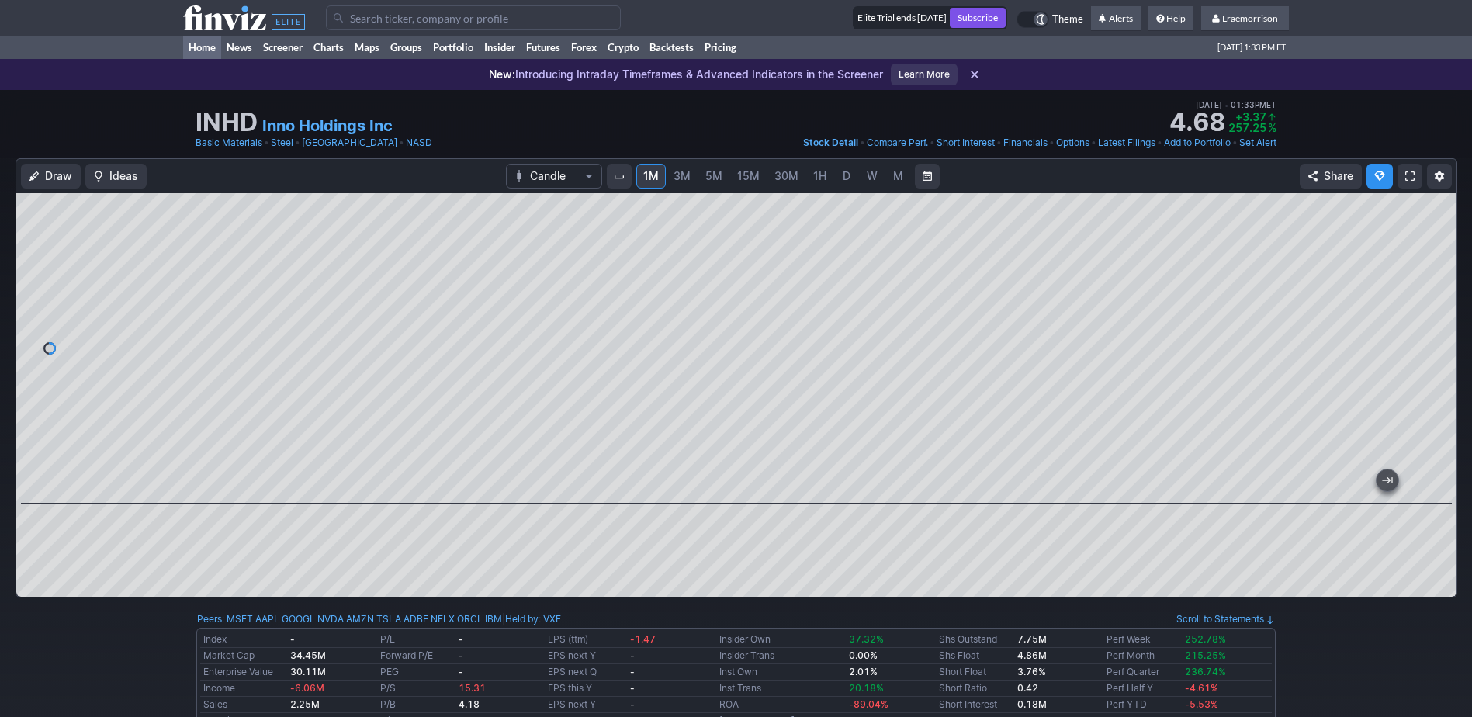
click at [209, 47] on link "Home" at bounding box center [202, 47] width 38 height 23
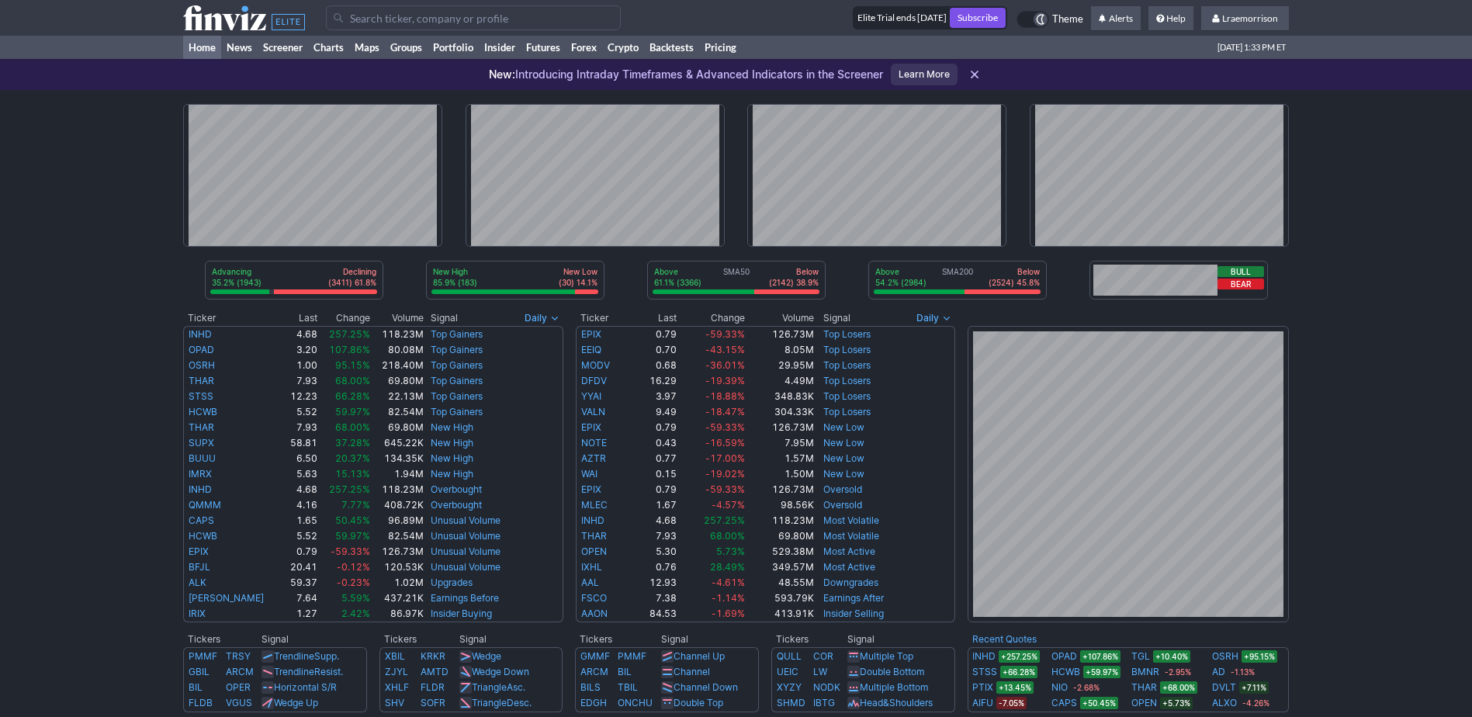
click at [383, 16] on input "Search" at bounding box center [473, 17] width 295 height 25
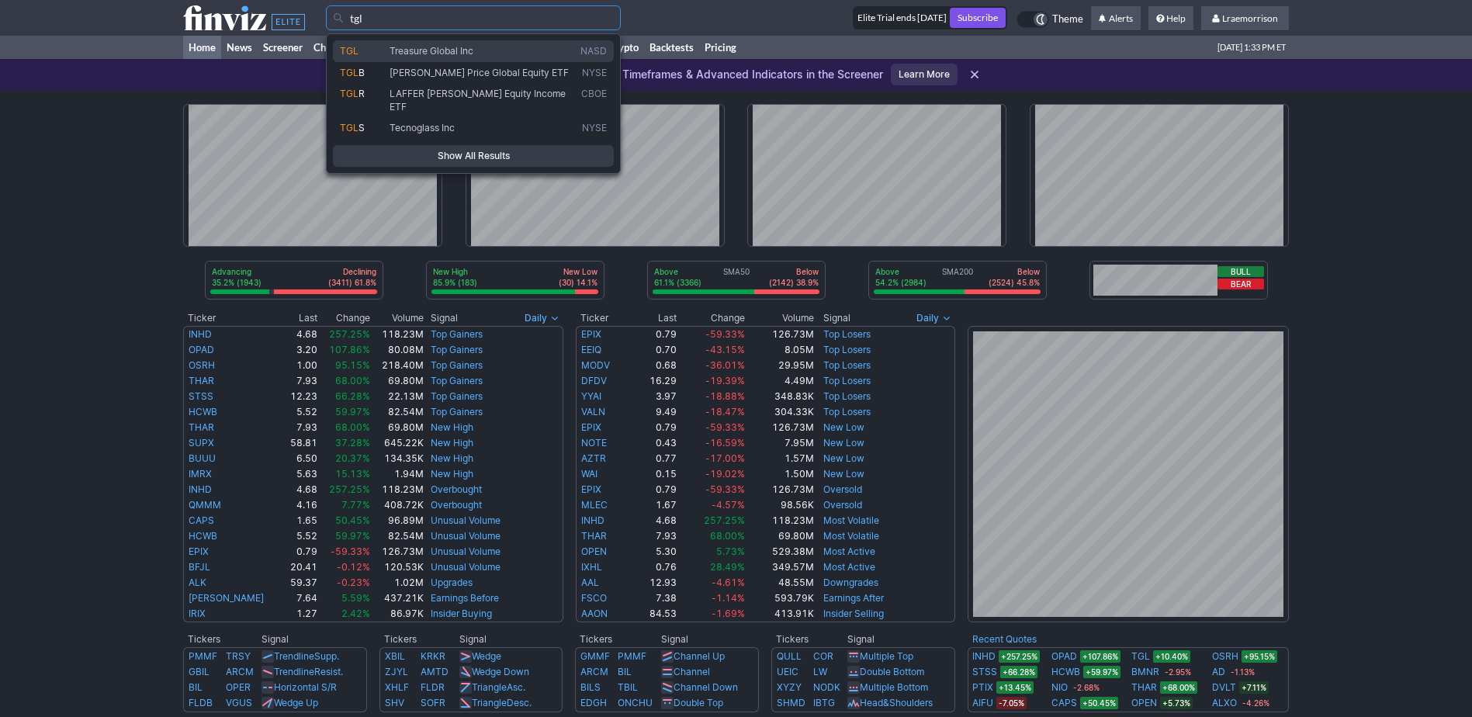
click at [401, 48] on span "Treasure Global Inc" at bounding box center [431, 51] width 84 height 12
type input "TGL"
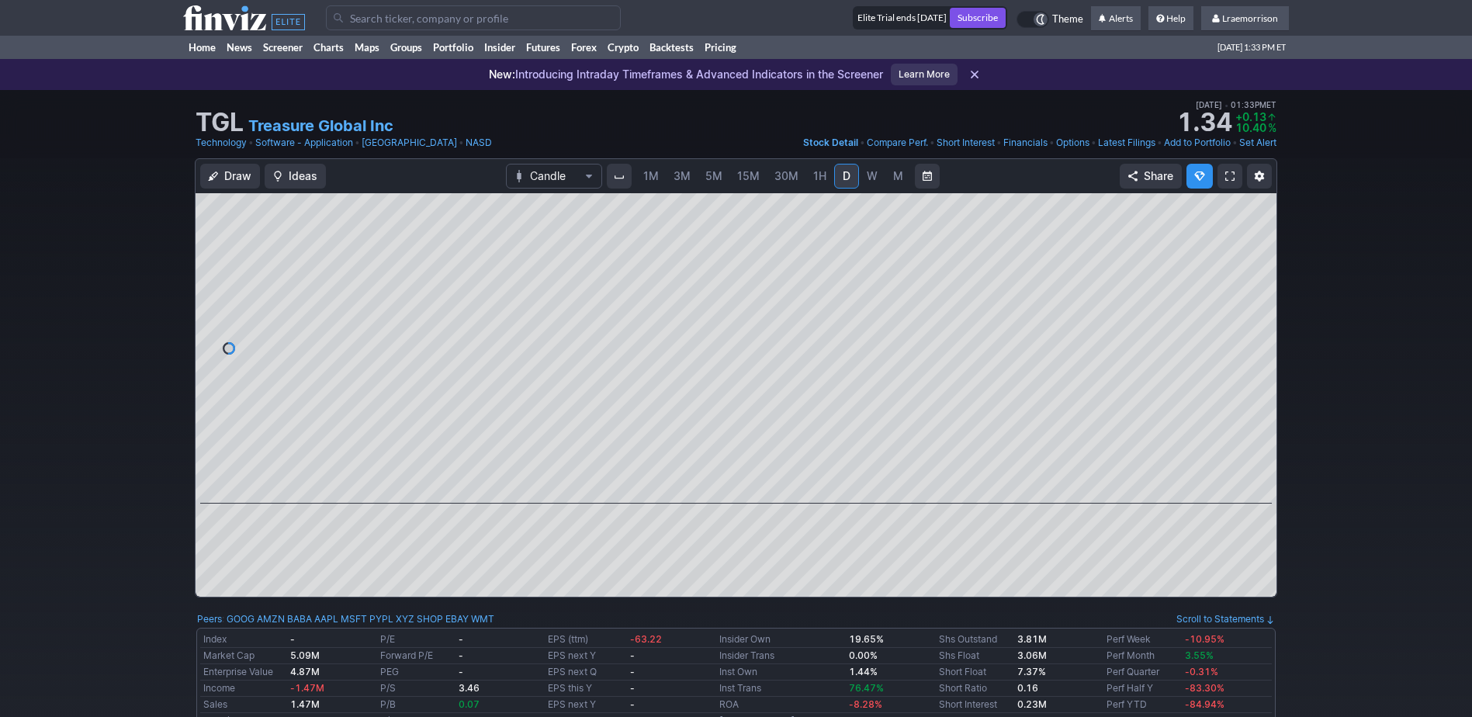
click at [653, 178] on span "1M" at bounding box center [651, 175] width 16 height 13
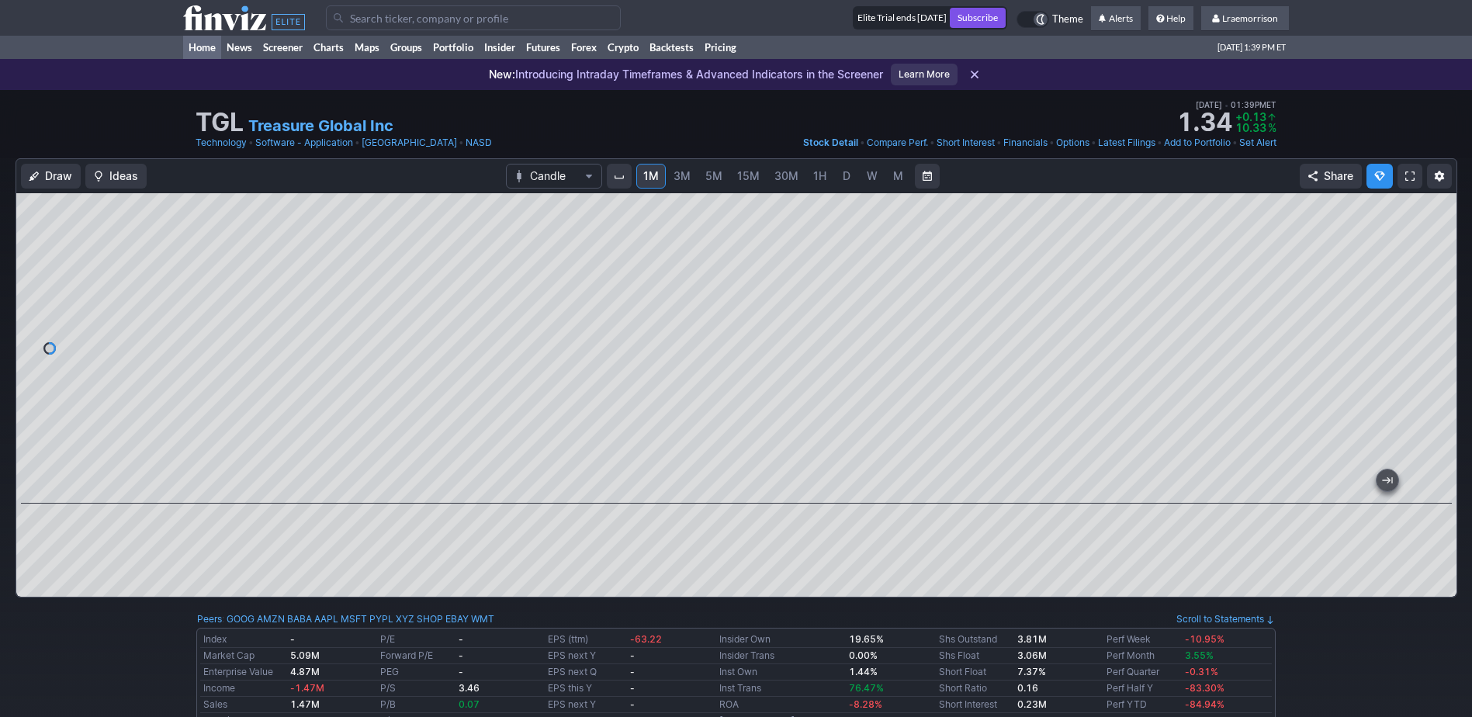
click at [208, 48] on link "Home" at bounding box center [202, 47] width 38 height 23
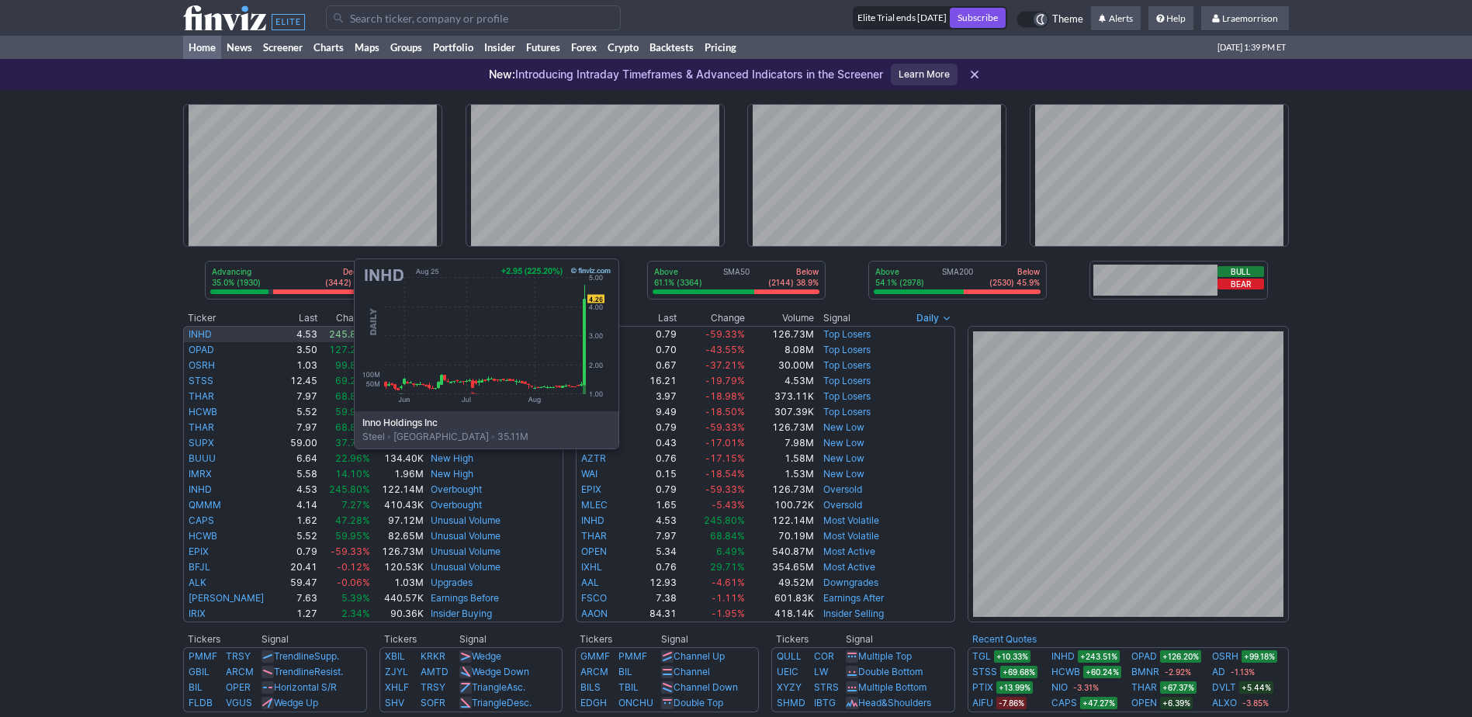
click at [199, 332] on link "INHD" at bounding box center [200, 334] width 23 height 12
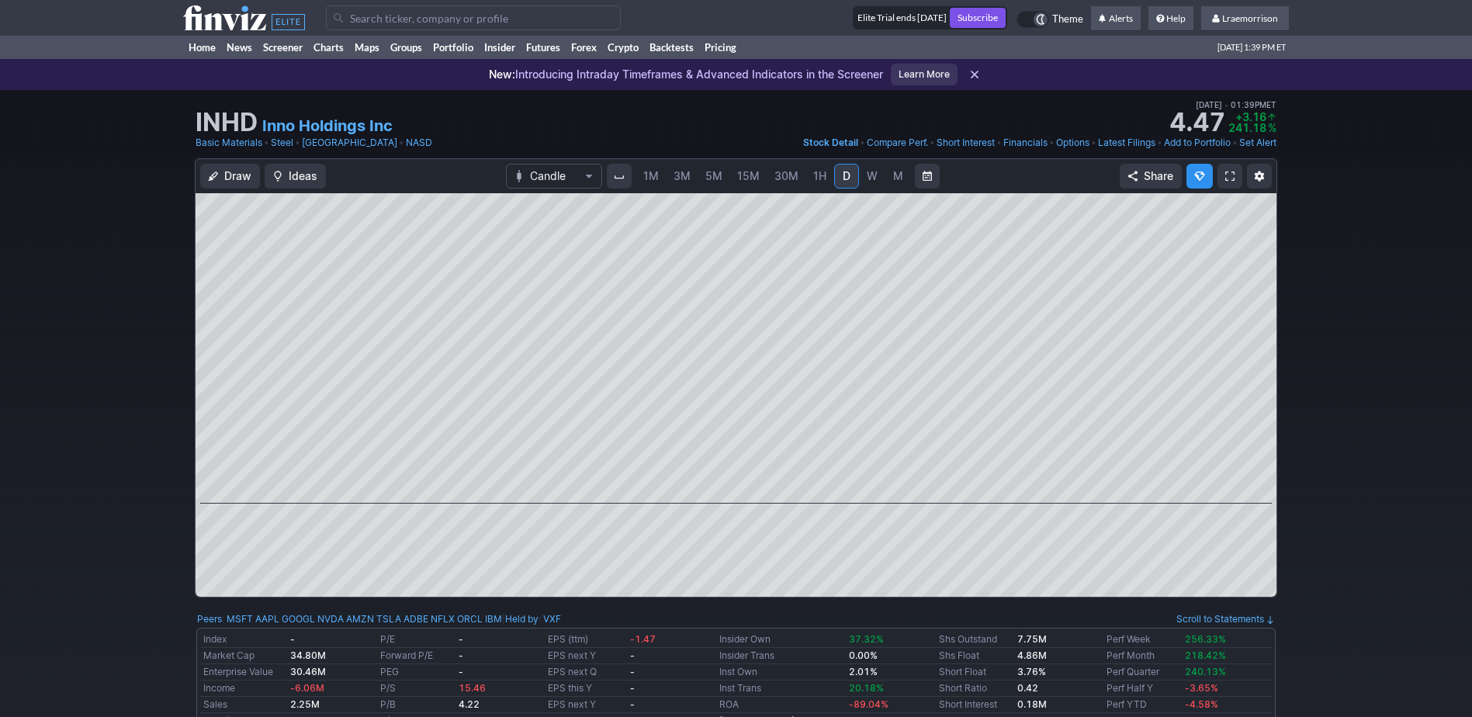
click at [650, 175] on span "1M" at bounding box center [651, 175] width 16 height 13
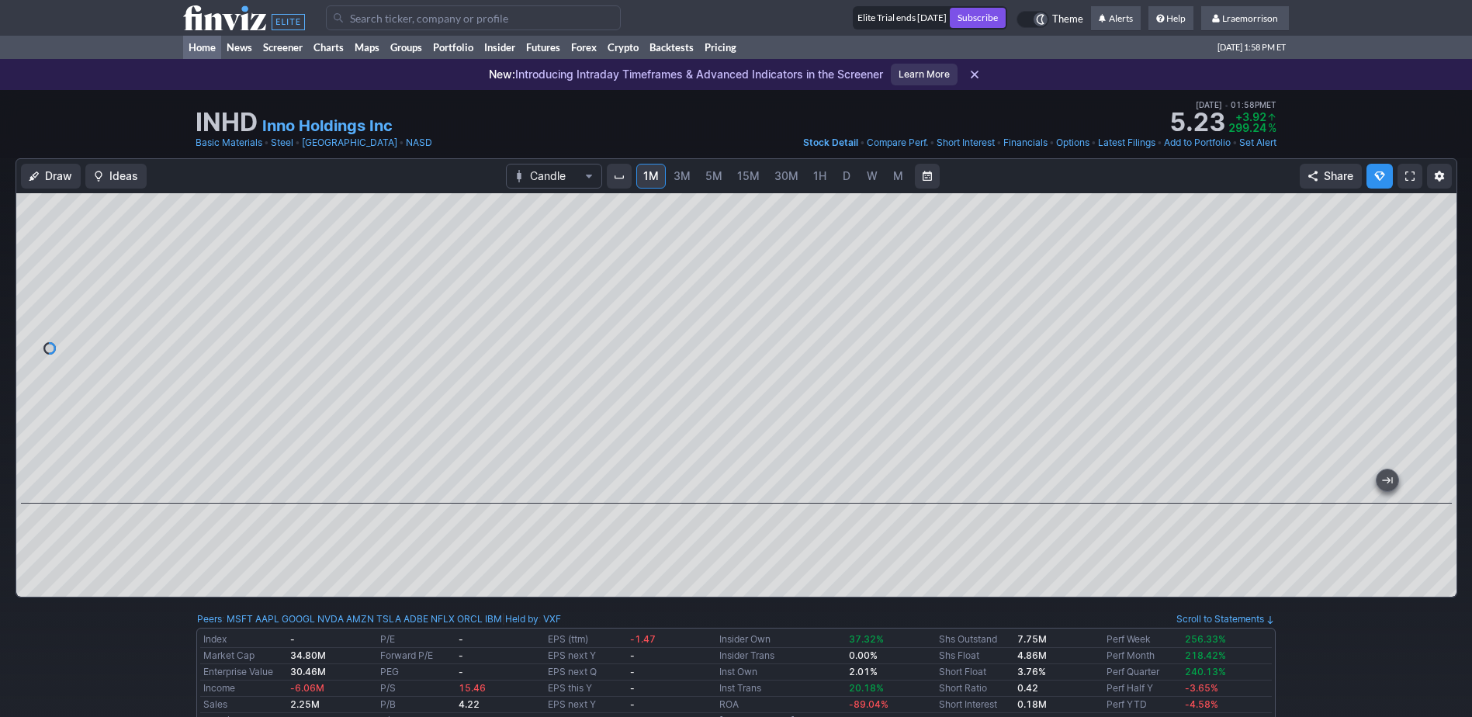
click at [204, 44] on link "Home" at bounding box center [202, 47] width 38 height 23
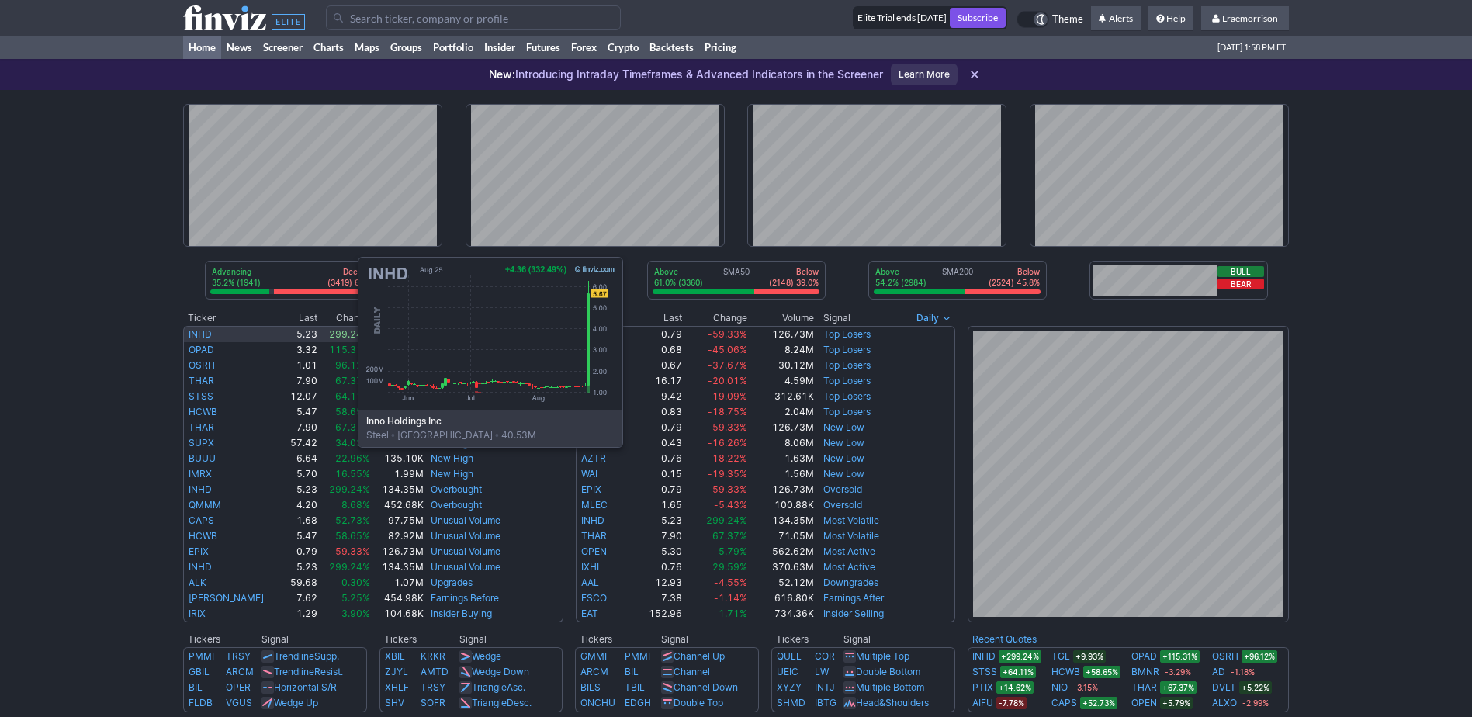
click at [203, 331] on link "INHD" at bounding box center [200, 334] width 23 height 12
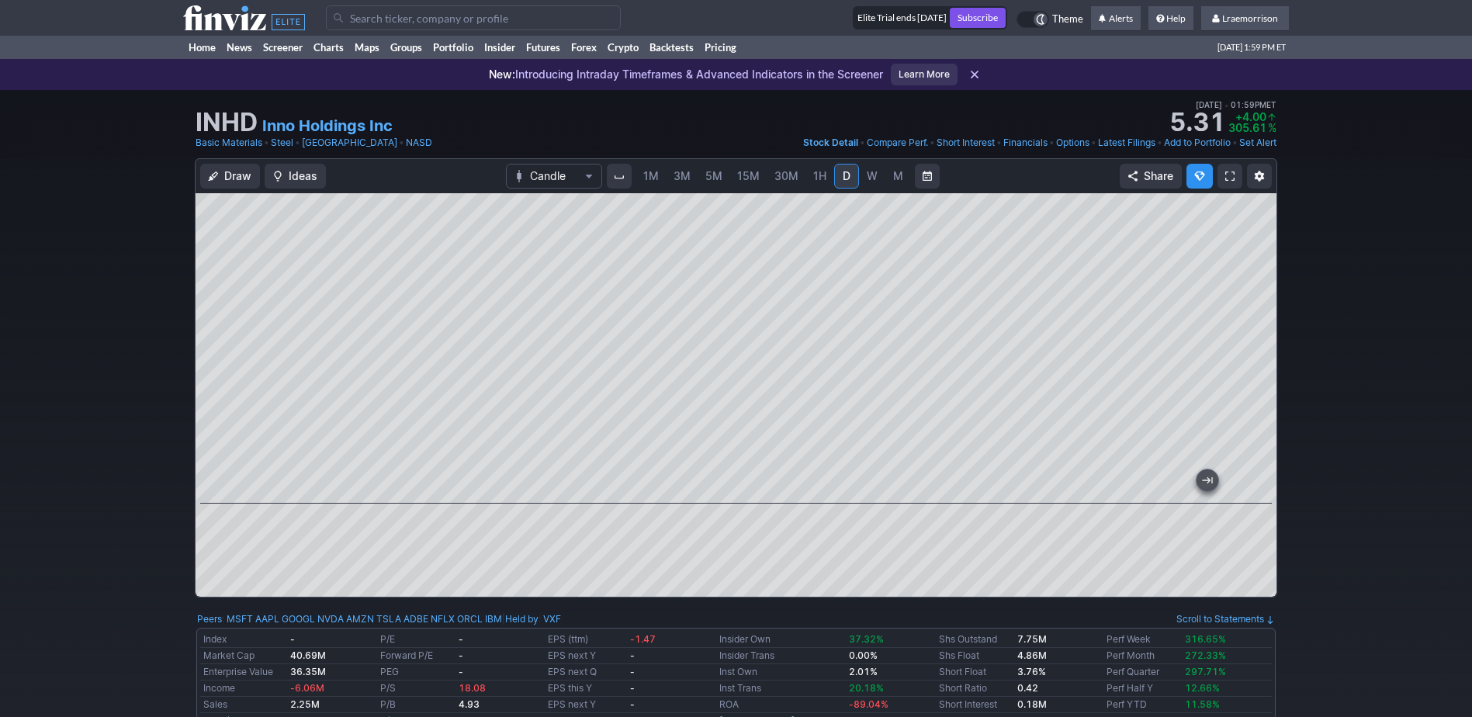
click at [653, 170] on span "1M" at bounding box center [651, 175] width 16 height 13
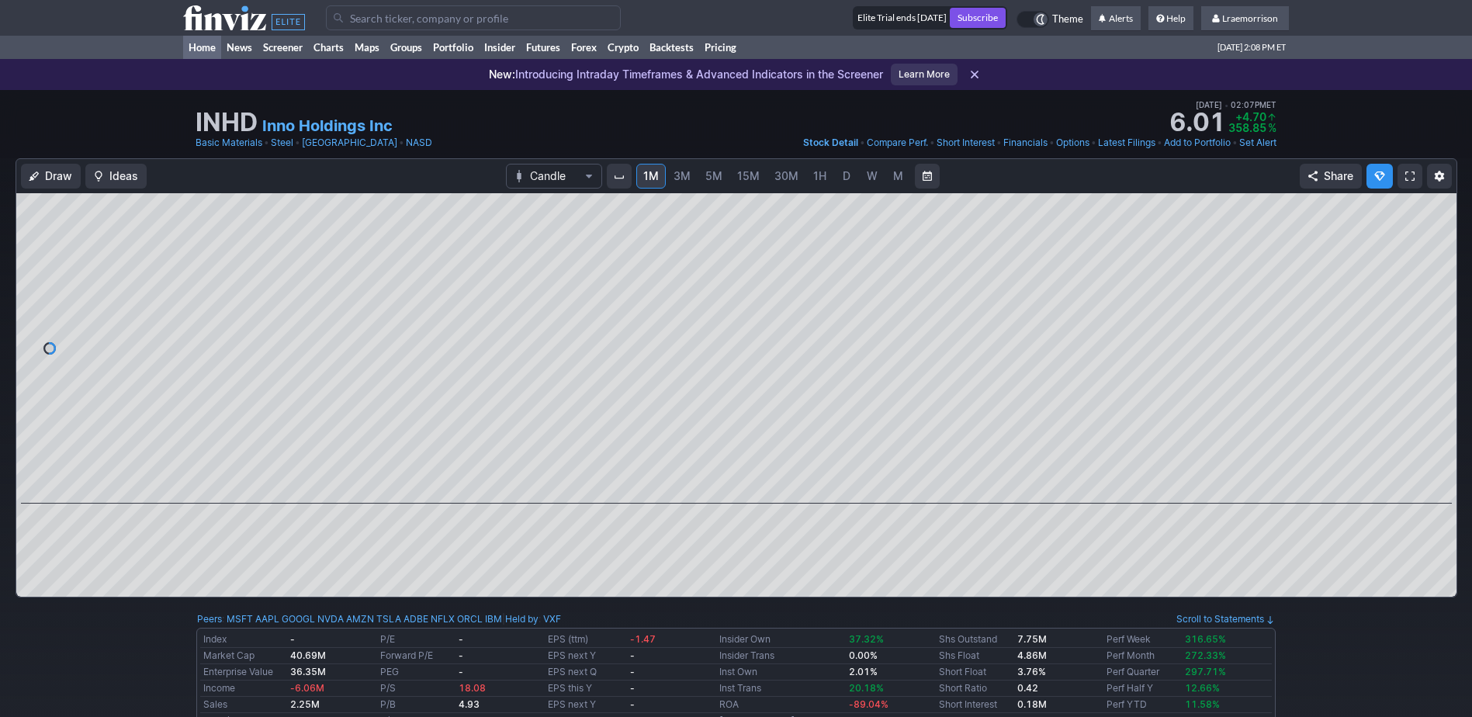
click at [196, 50] on link "Home" at bounding box center [202, 47] width 38 height 23
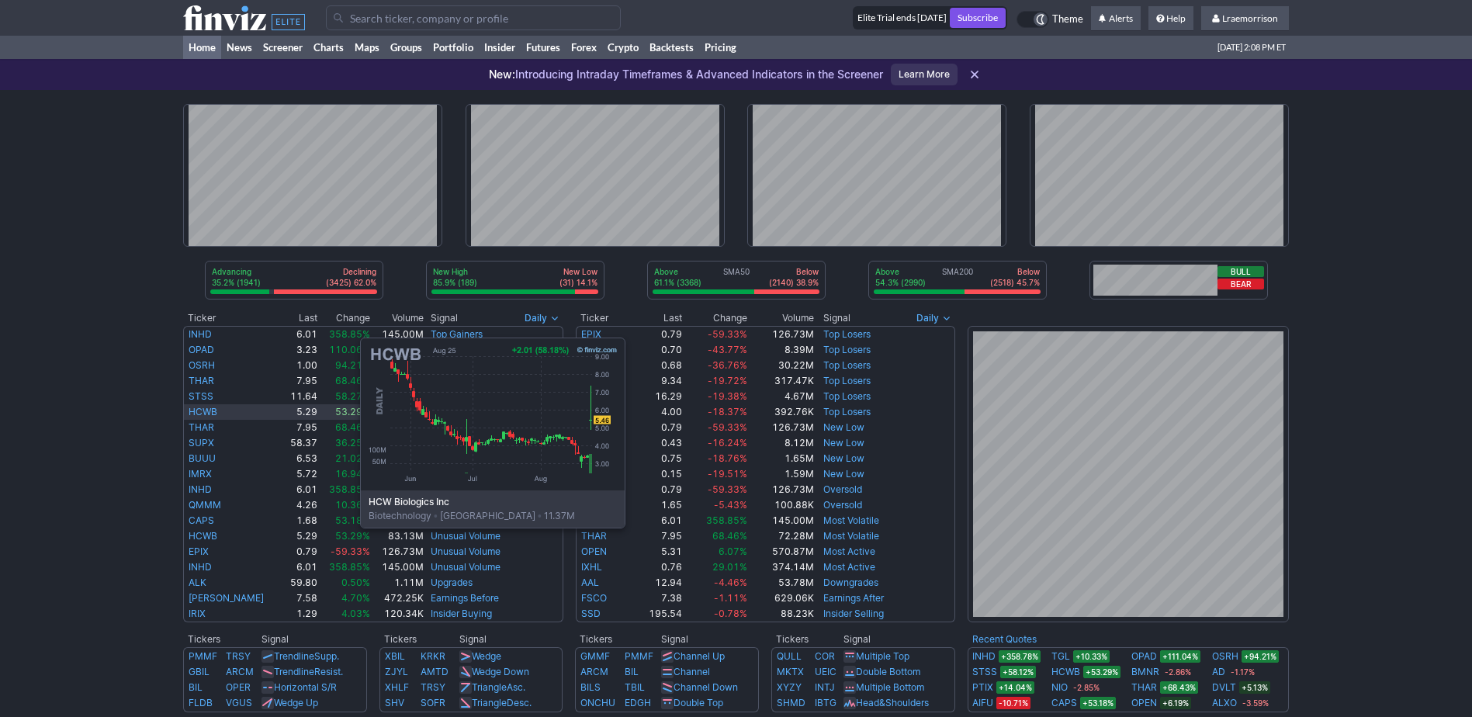
click at [205, 411] on link "HCWB" at bounding box center [203, 412] width 29 height 12
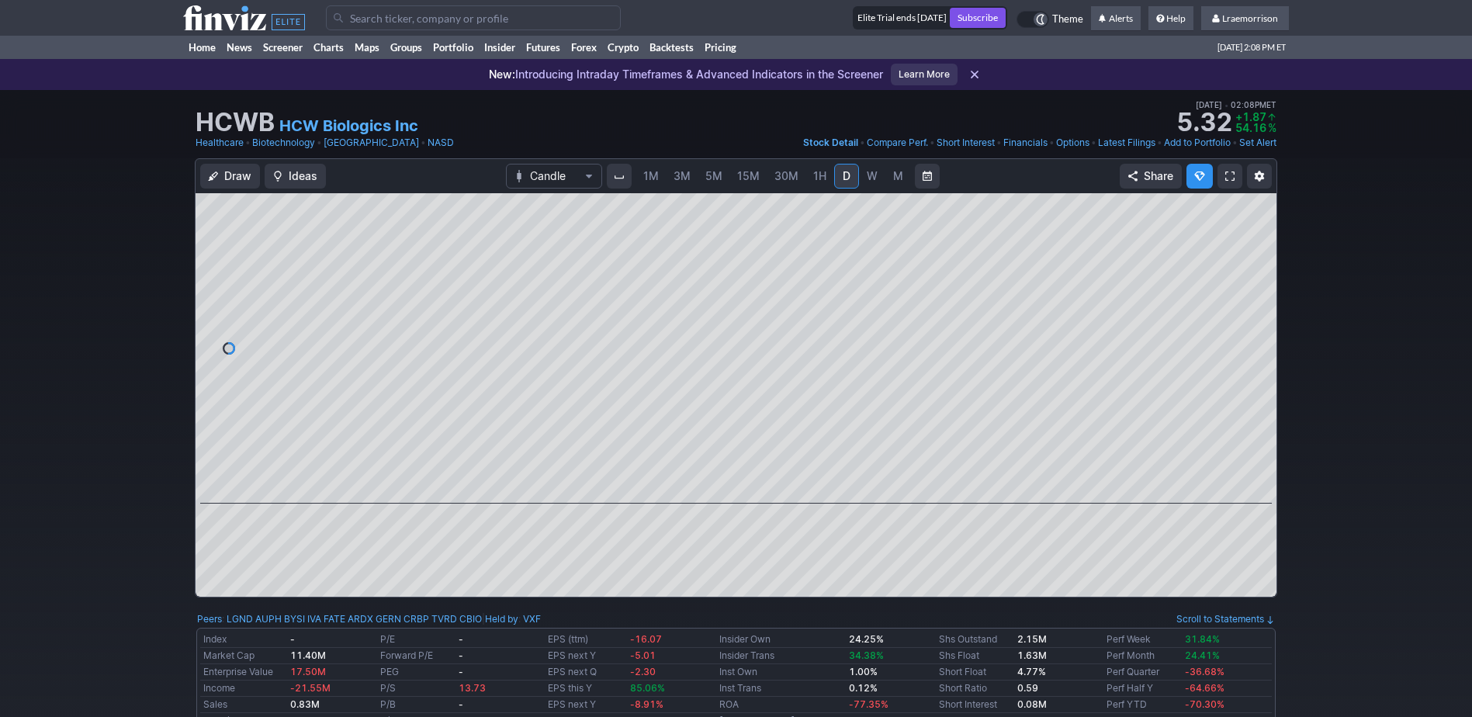
click at [644, 179] on span "1M" at bounding box center [651, 175] width 16 height 13
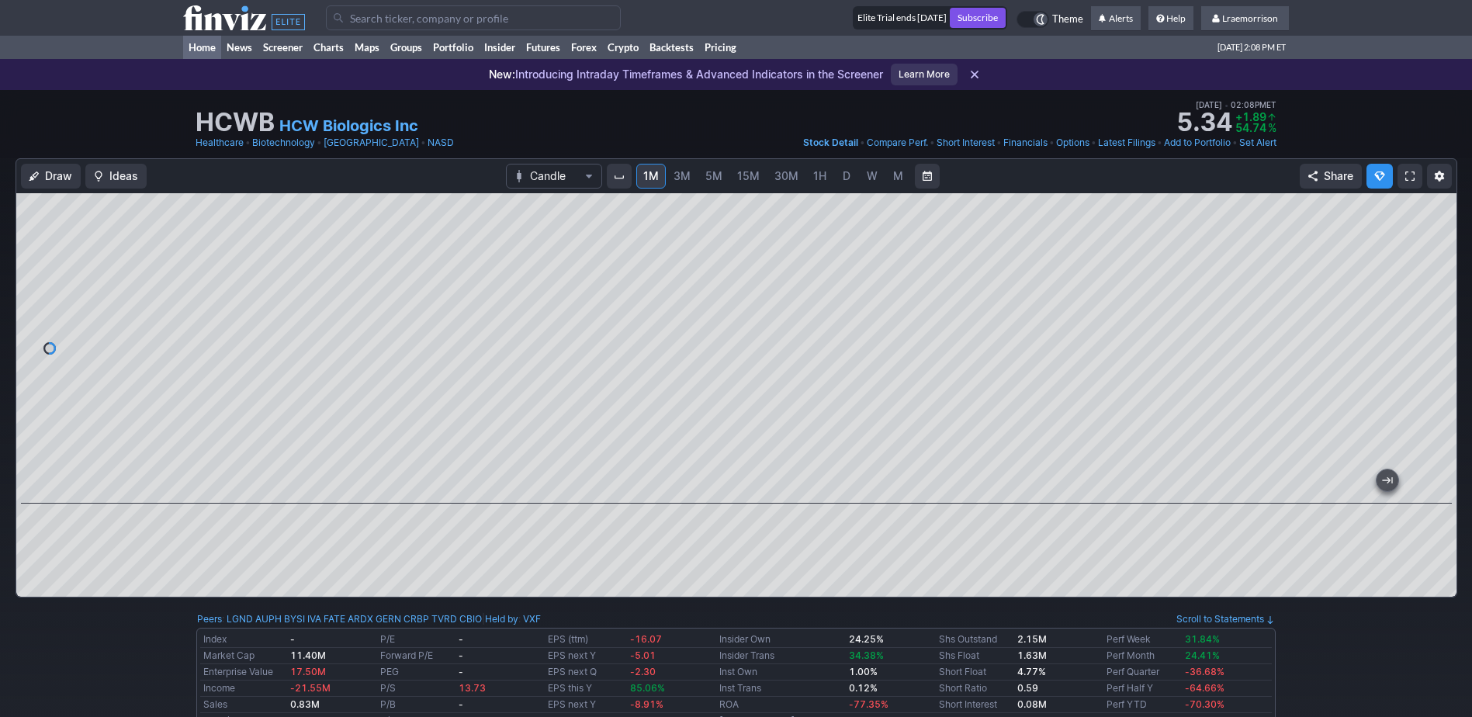
click at [211, 49] on link "Home" at bounding box center [202, 47] width 38 height 23
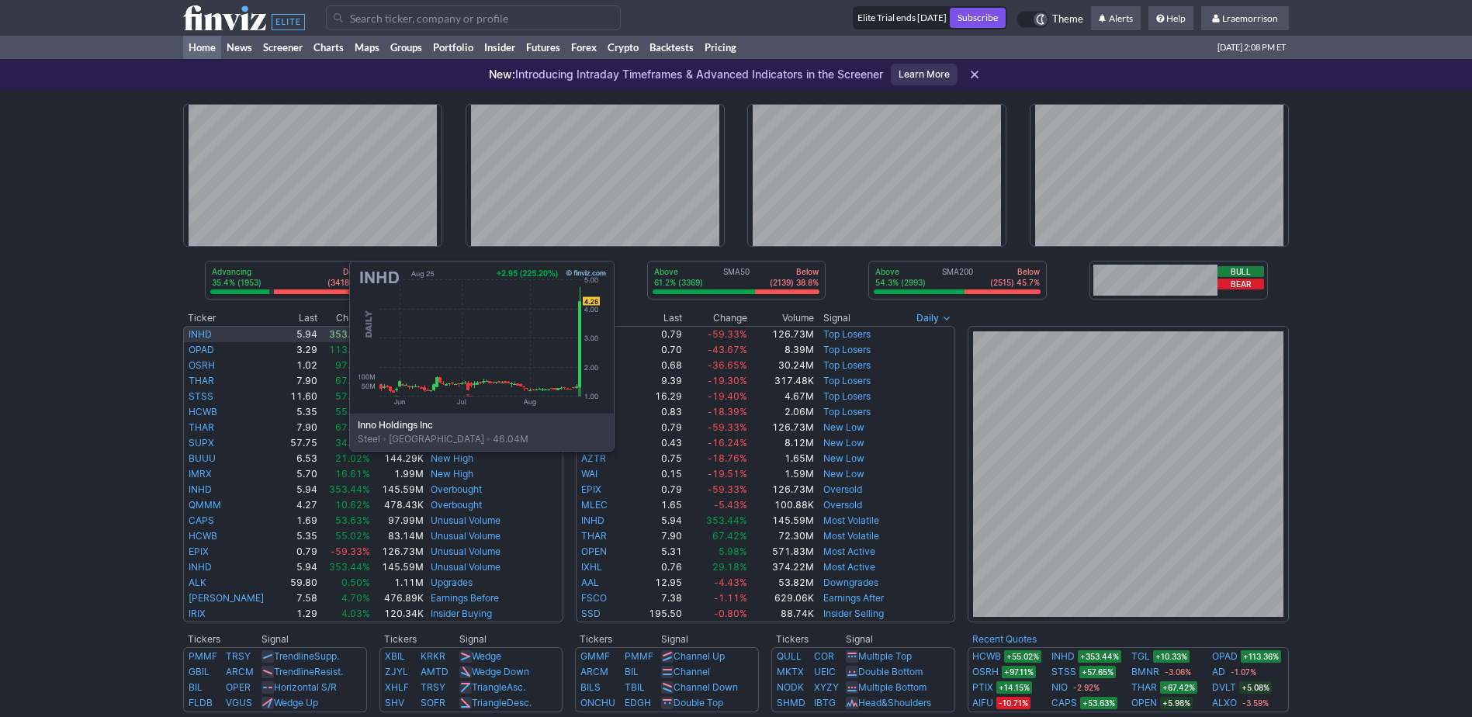
click at [194, 334] on link "INHD" at bounding box center [200, 334] width 23 height 12
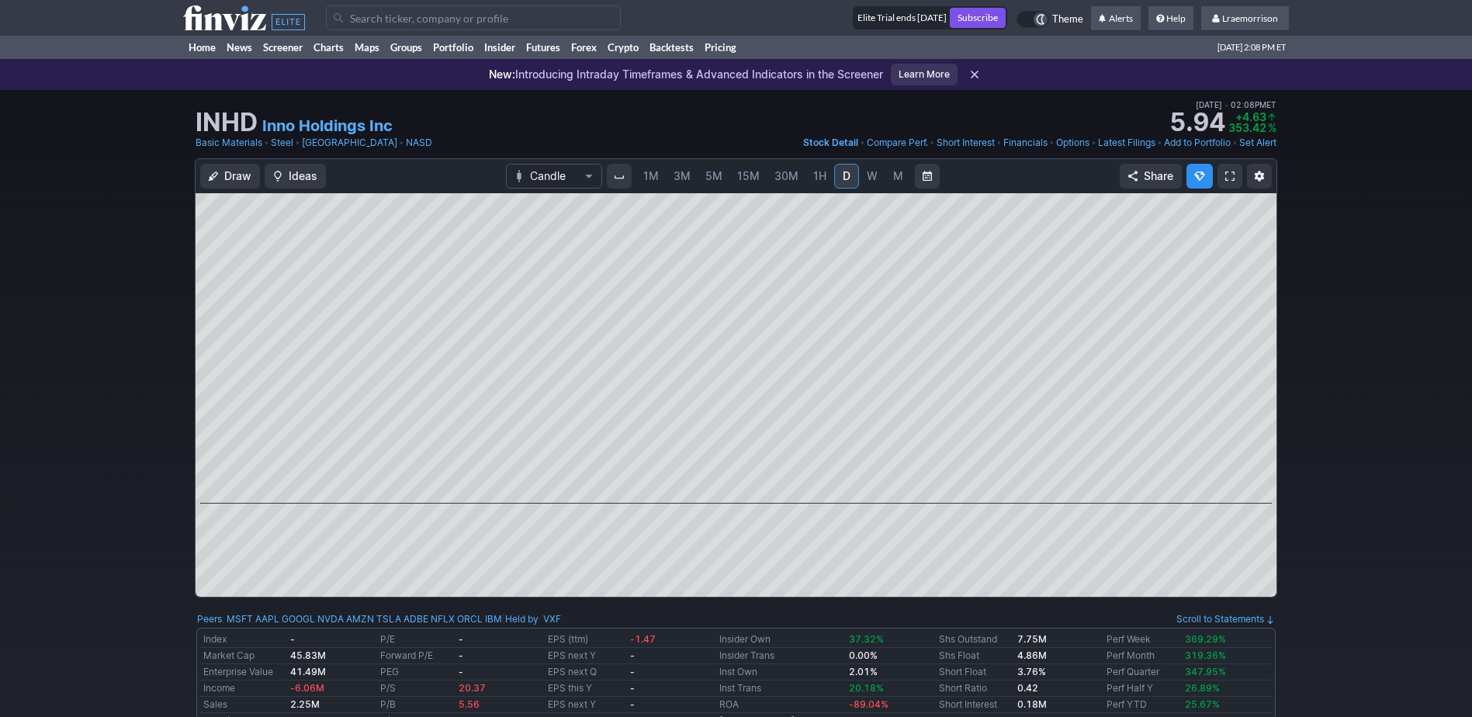
click at [651, 178] on span "1M" at bounding box center [651, 175] width 16 height 13
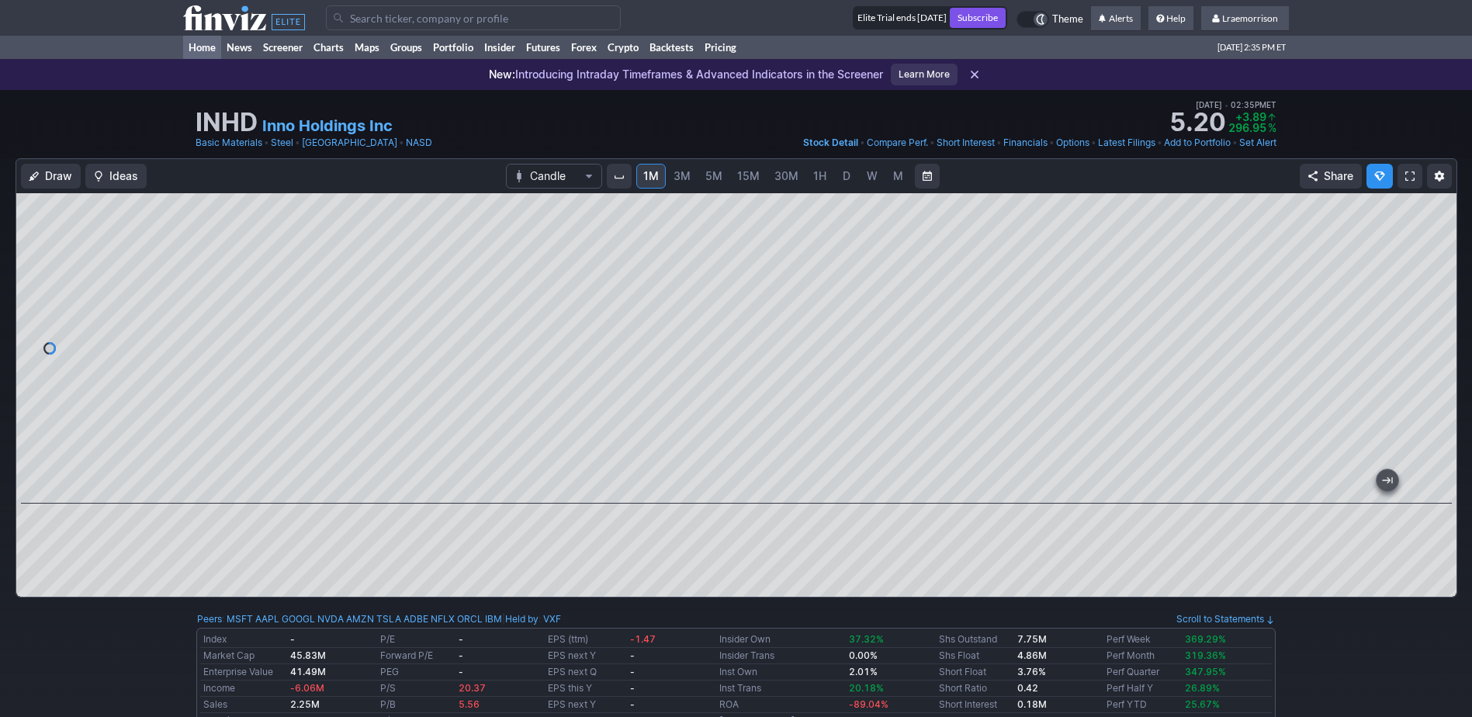
click at [206, 47] on link "Home" at bounding box center [202, 47] width 38 height 23
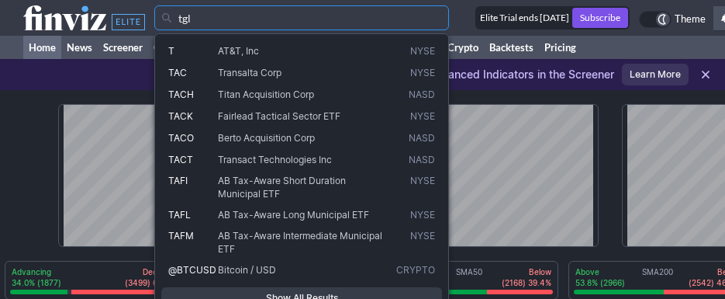
type input "tgl"
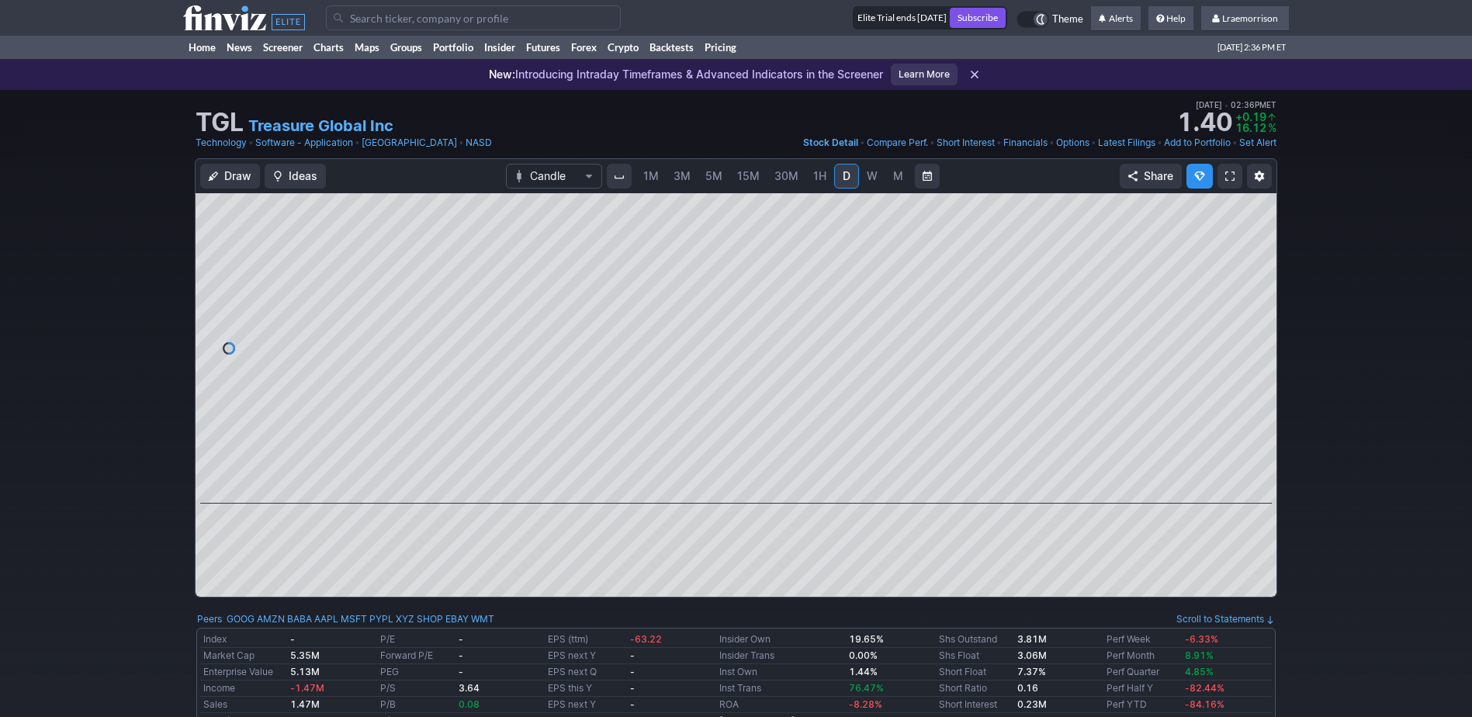
click at [656, 175] on span "1M" at bounding box center [651, 175] width 16 height 13
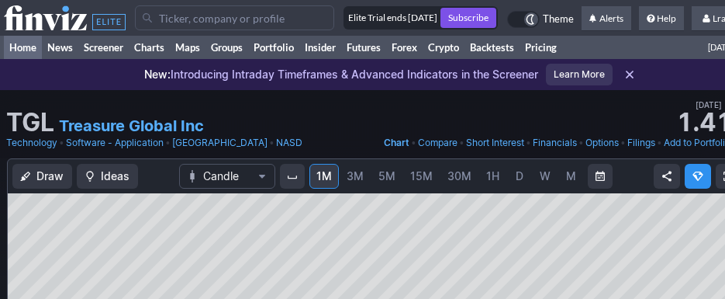
click at [23, 47] on link "Home" at bounding box center [23, 47] width 38 height 23
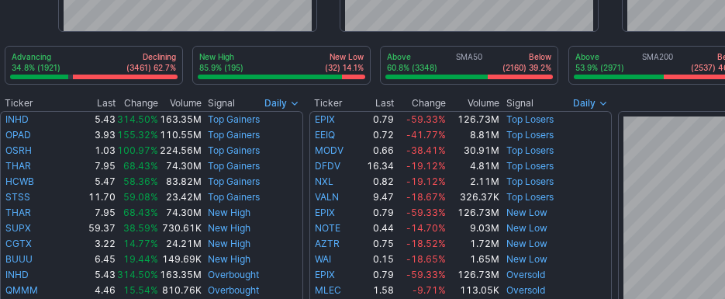
scroll to position [233, 0]
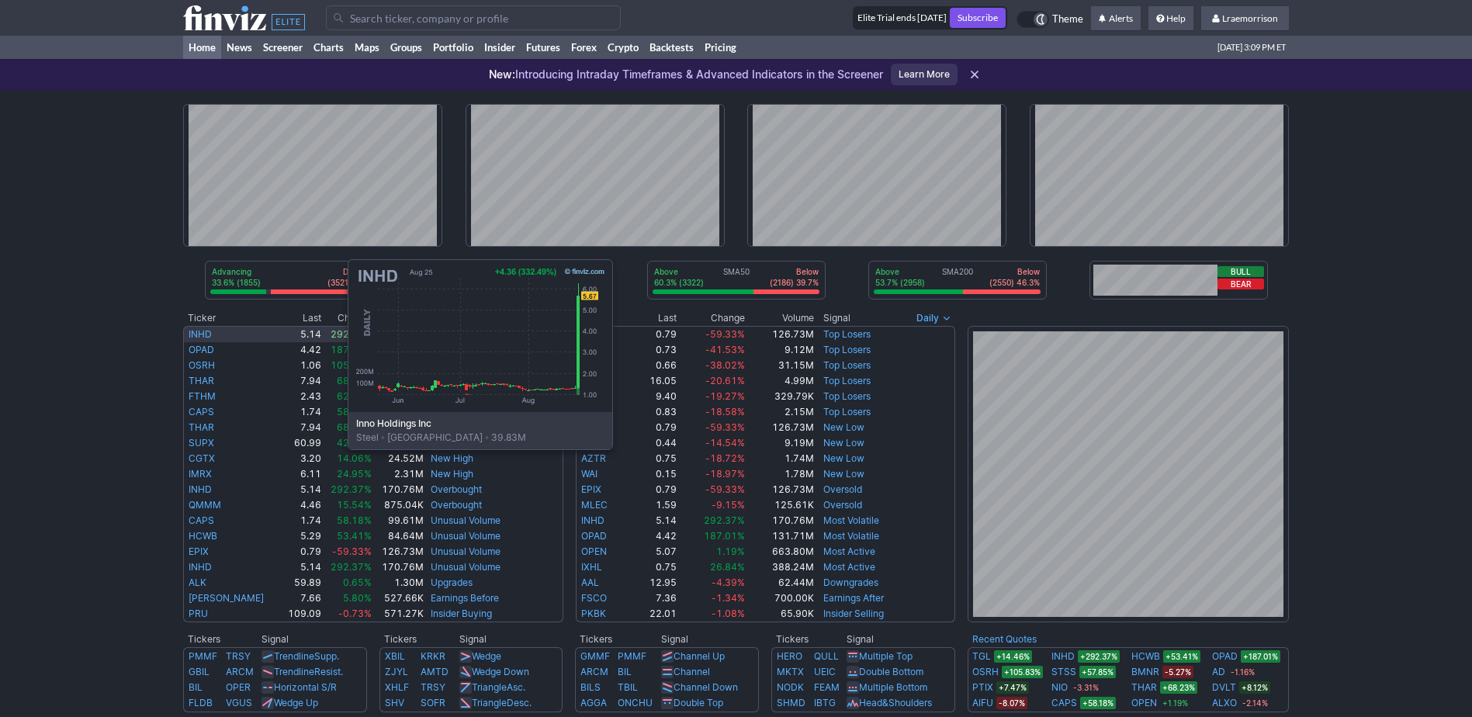
click at [192, 298] on link "INHD" at bounding box center [200, 334] width 23 height 12
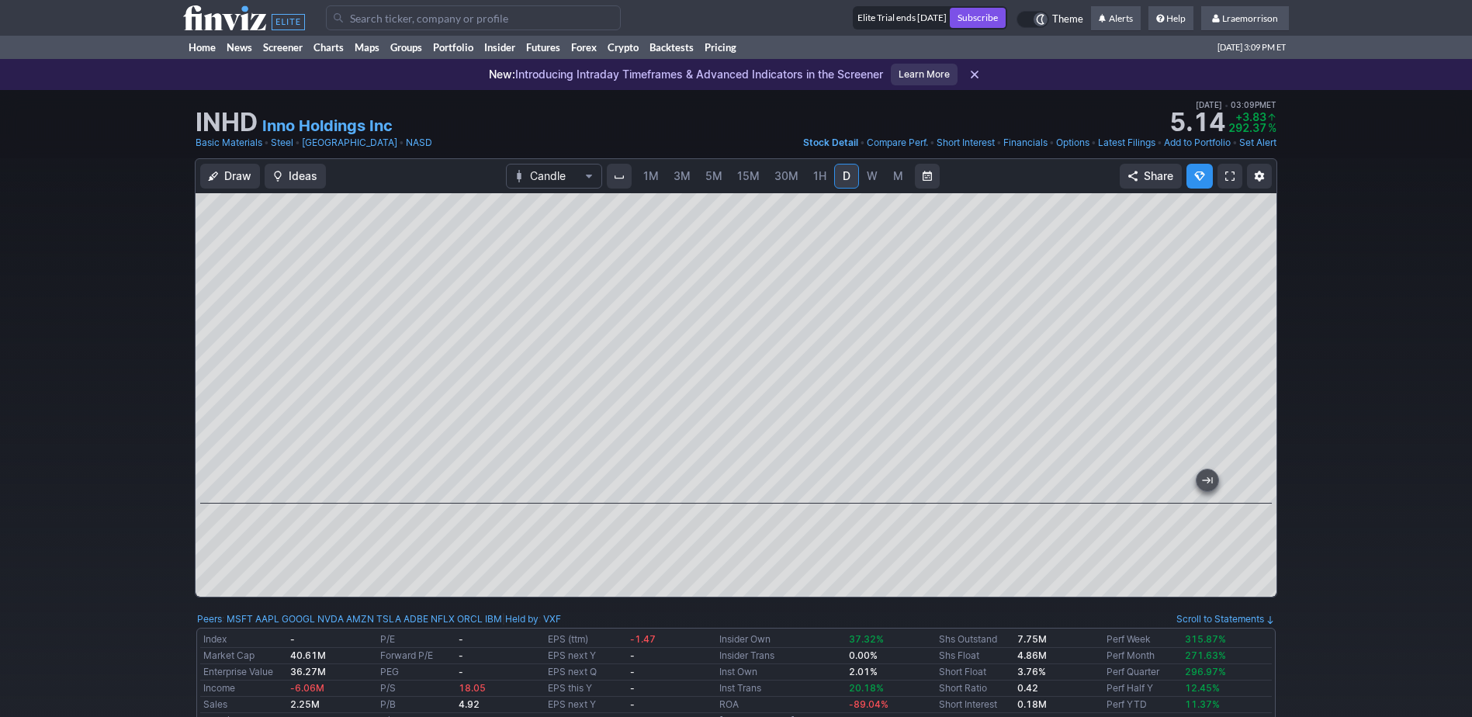
click at [649, 177] on span "1M" at bounding box center [651, 175] width 16 height 13
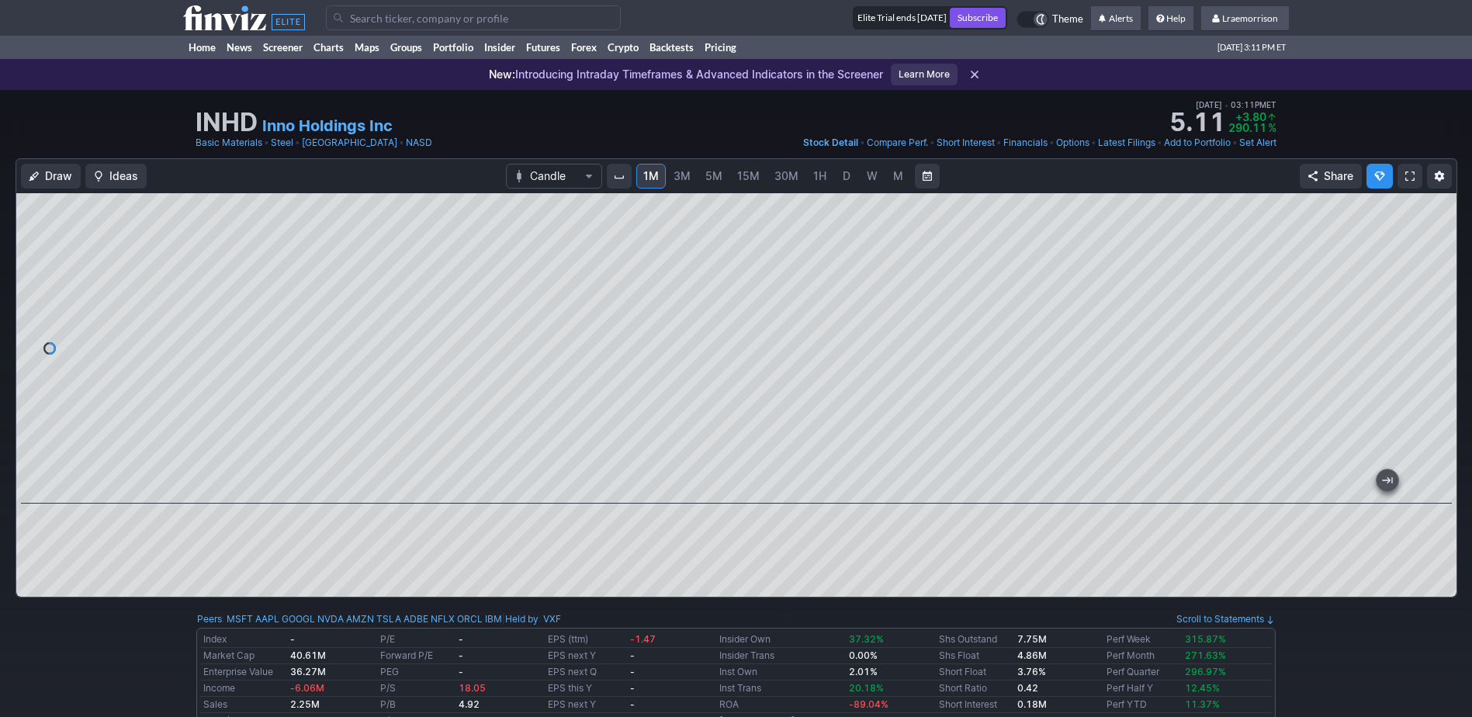
click at [371, 19] on input "Search" at bounding box center [473, 17] width 295 height 25
type input "nio"
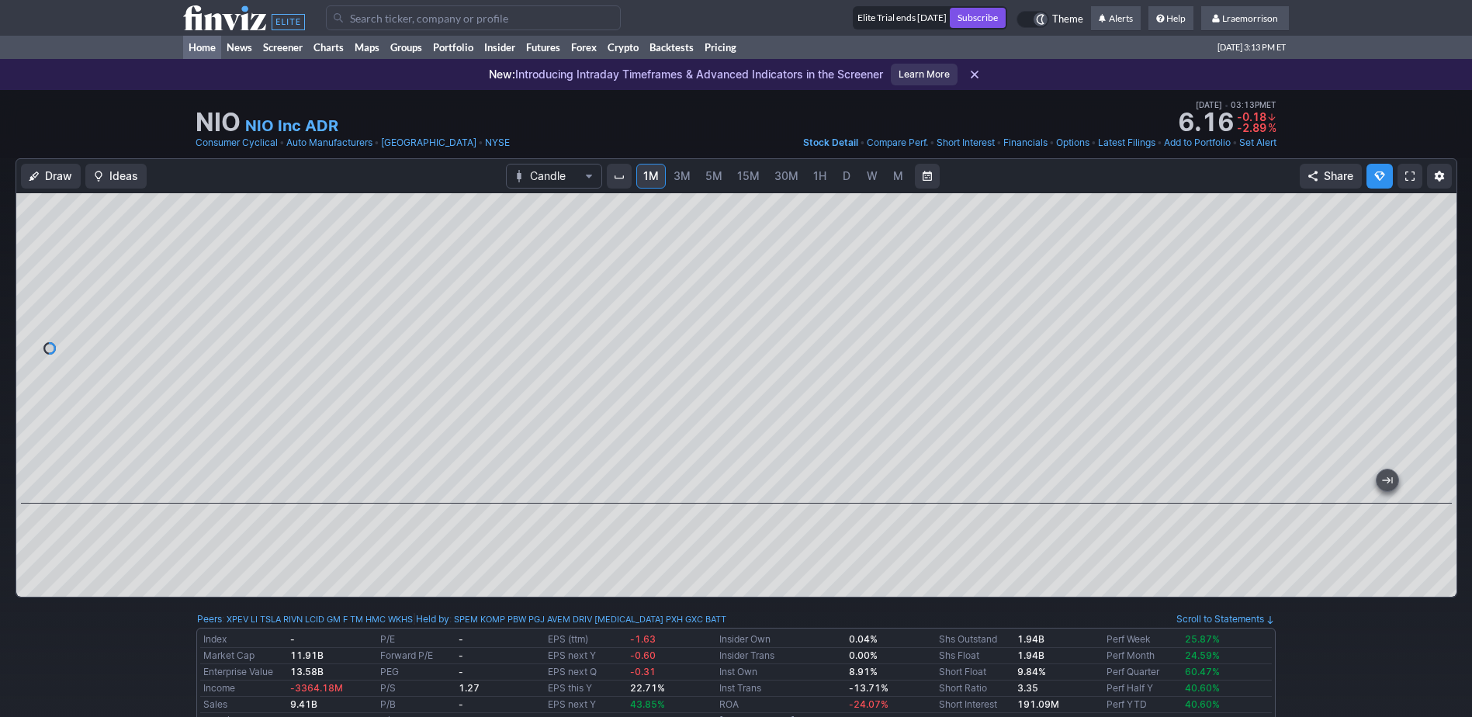
click at [194, 45] on link "Home" at bounding box center [202, 47] width 38 height 23
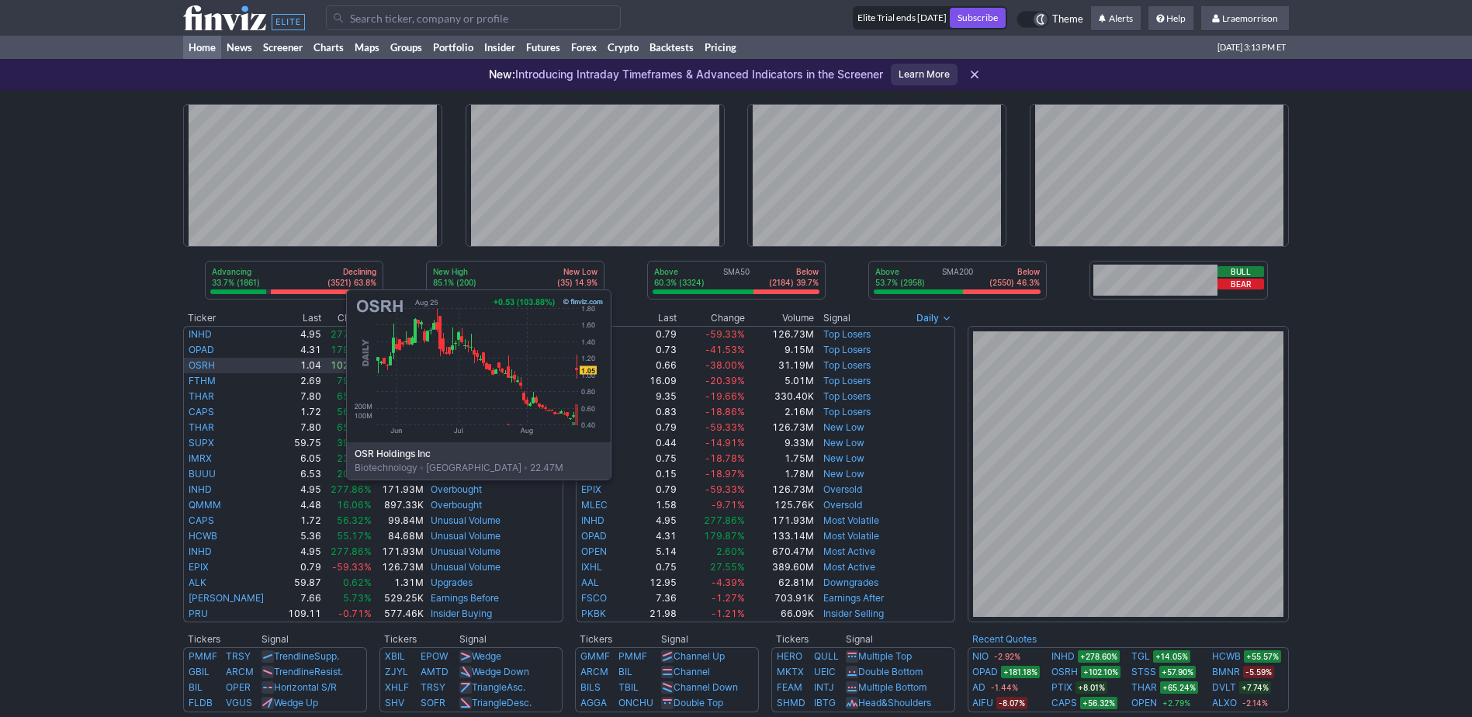
click at [191, 363] on link "OSRH" at bounding box center [202, 365] width 26 height 12
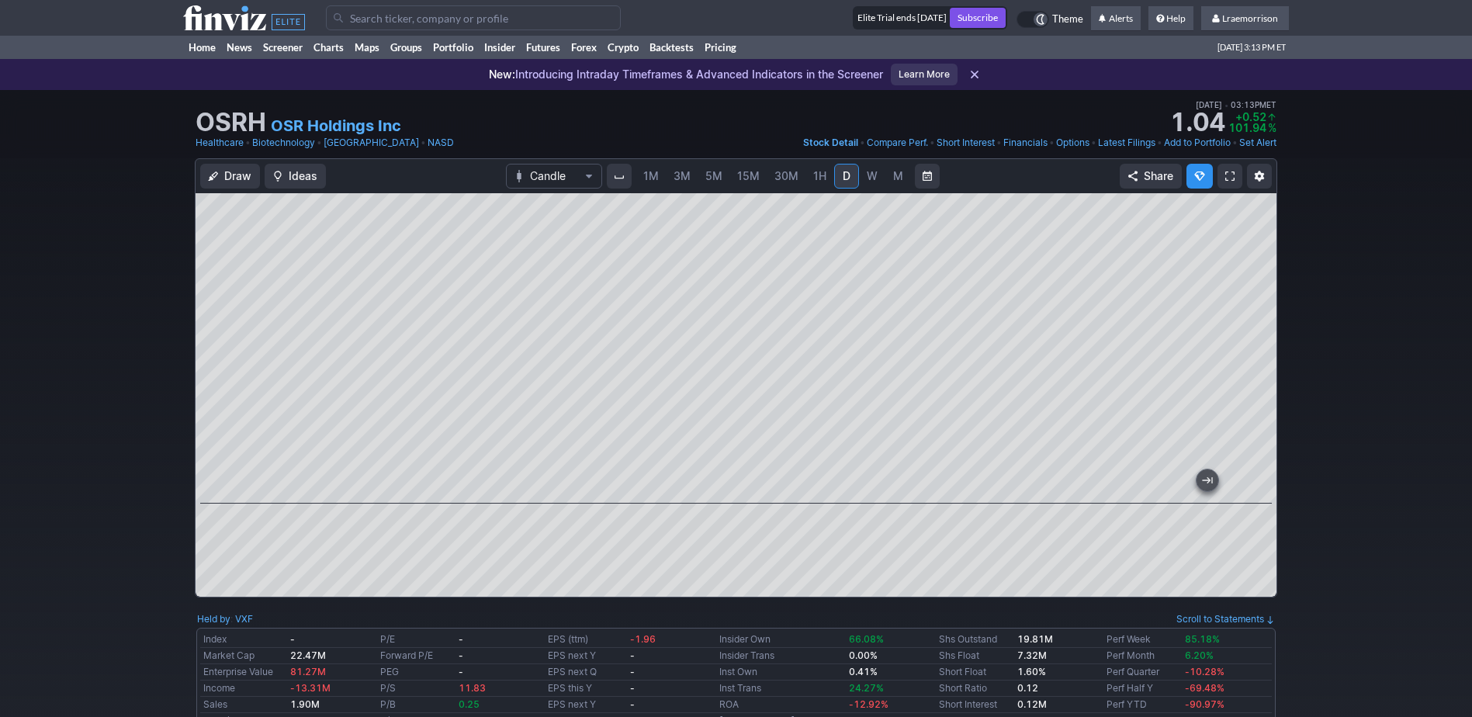
click at [649, 182] on span "1M" at bounding box center [651, 176] width 16 height 16
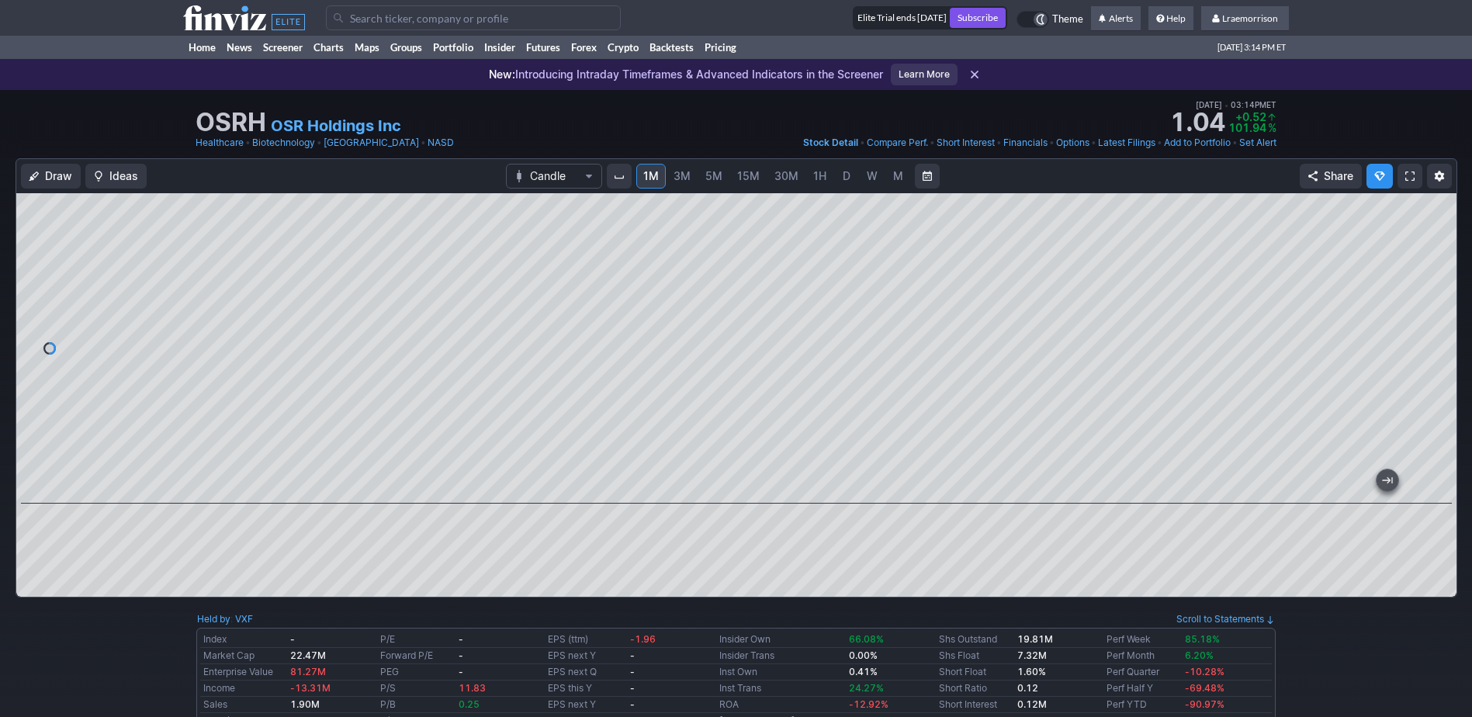
click at [379, 12] on input "Search" at bounding box center [473, 17] width 295 height 25
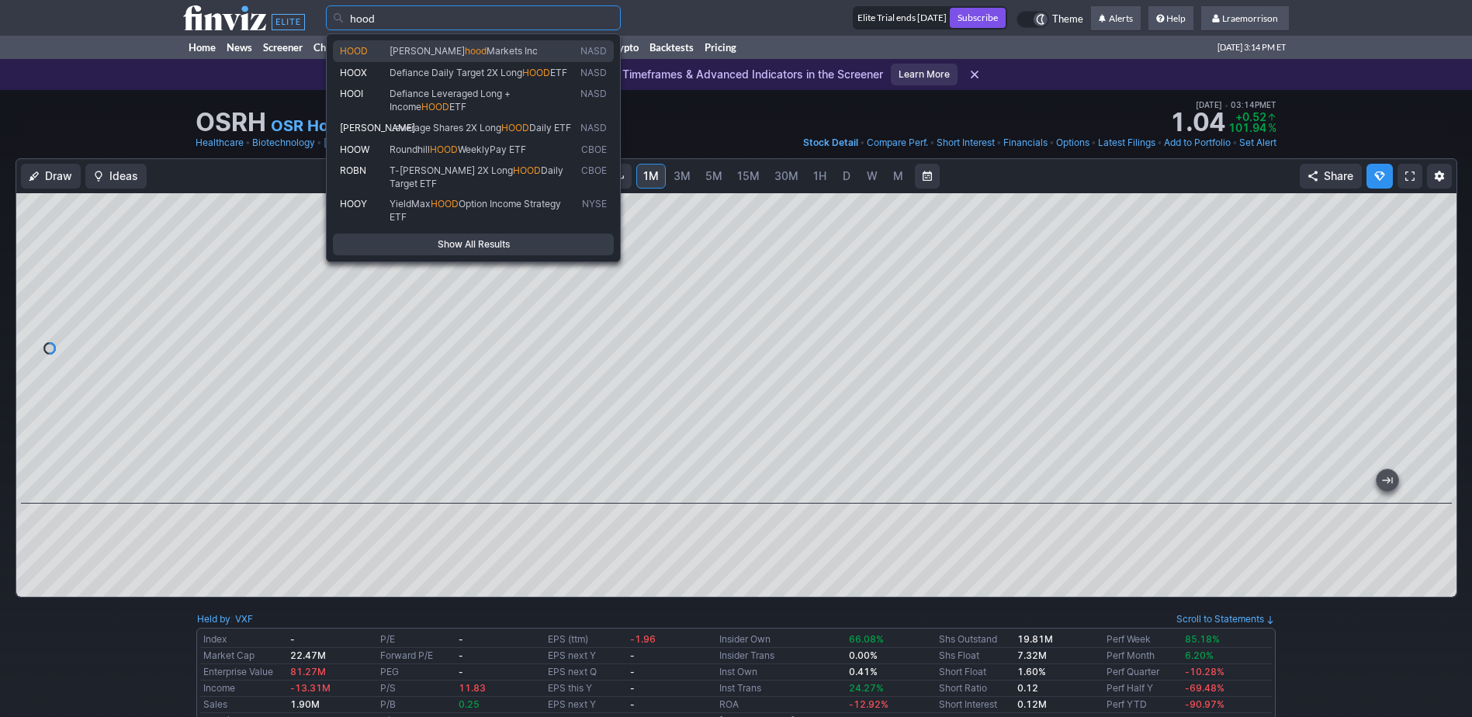
click at [402, 47] on span "Robin" at bounding box center [426, 51] width 75 height 12
type input "HOOD"
